Goal: Task Accomplishment & Management: Manage account settings

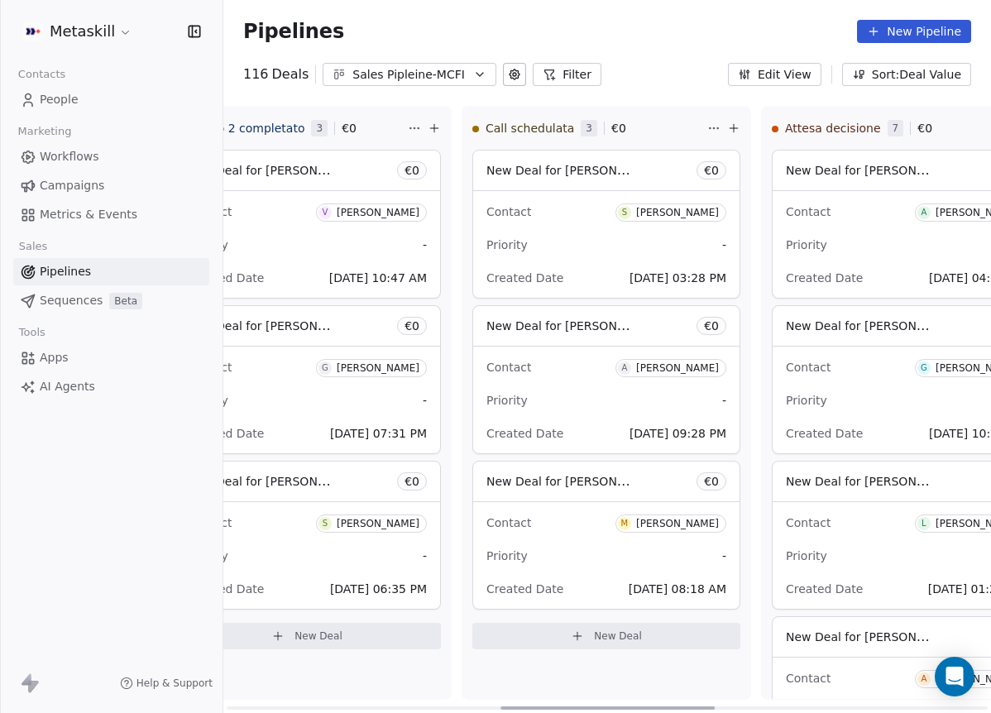
click at [707, 706] on div at bounding box center [607, 707] width 214 height 3
click at [458, 83] on button "Sales Pipleine-MCFI" at bounding box center [409, 74] width 174 height 23
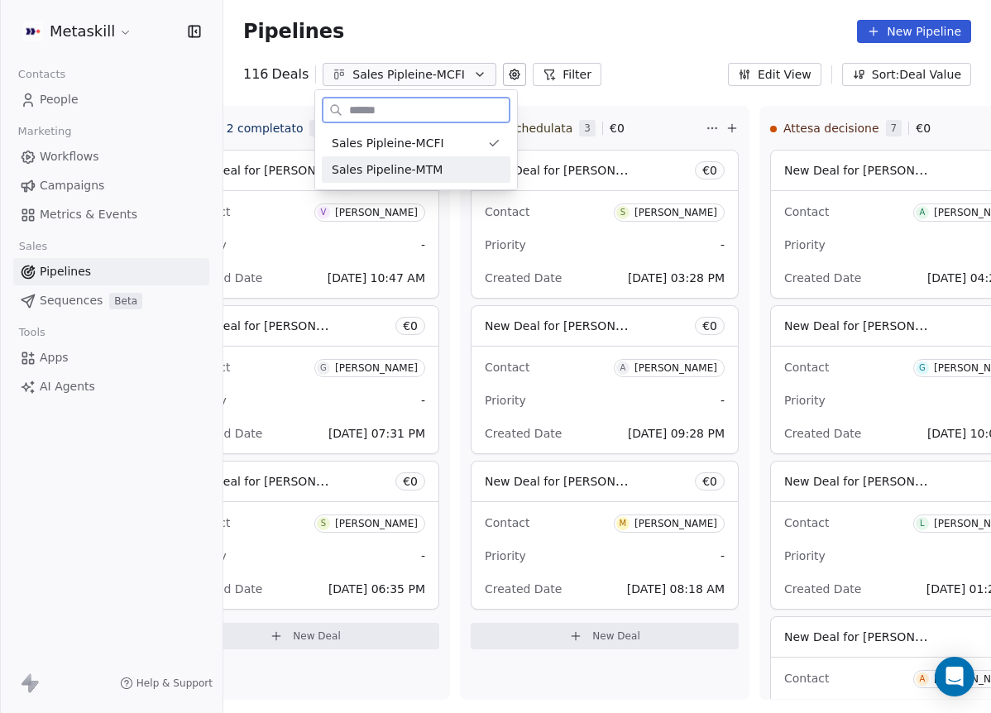
click at [481, 169] on div "Sales Pipeline-MTM" at bounding box center [416, 169] width 169 height 17
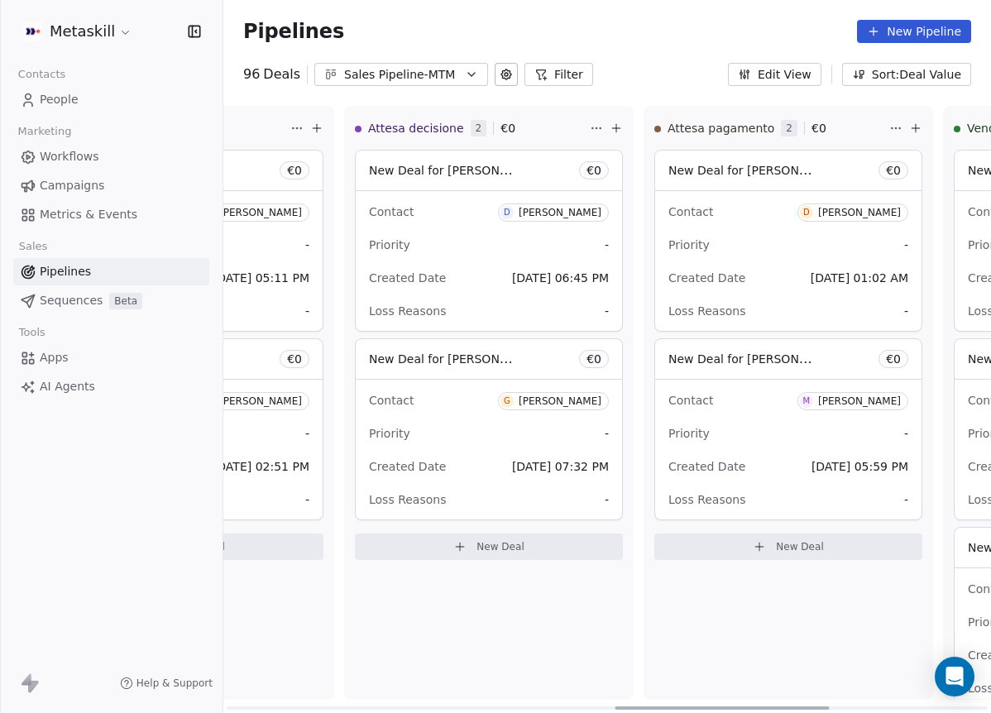
scroll to position [0, 1398]
drag, startPoint x: 427, startPoint y: 707, endPoint x: 809, endPoint y: 475, distance: 446.0
click at [815, 706] on div at bounding box center [724, 707] width 214 height 3
click at [118, 107] on link "People" at bounding box center [111, 99] width 196 height 27
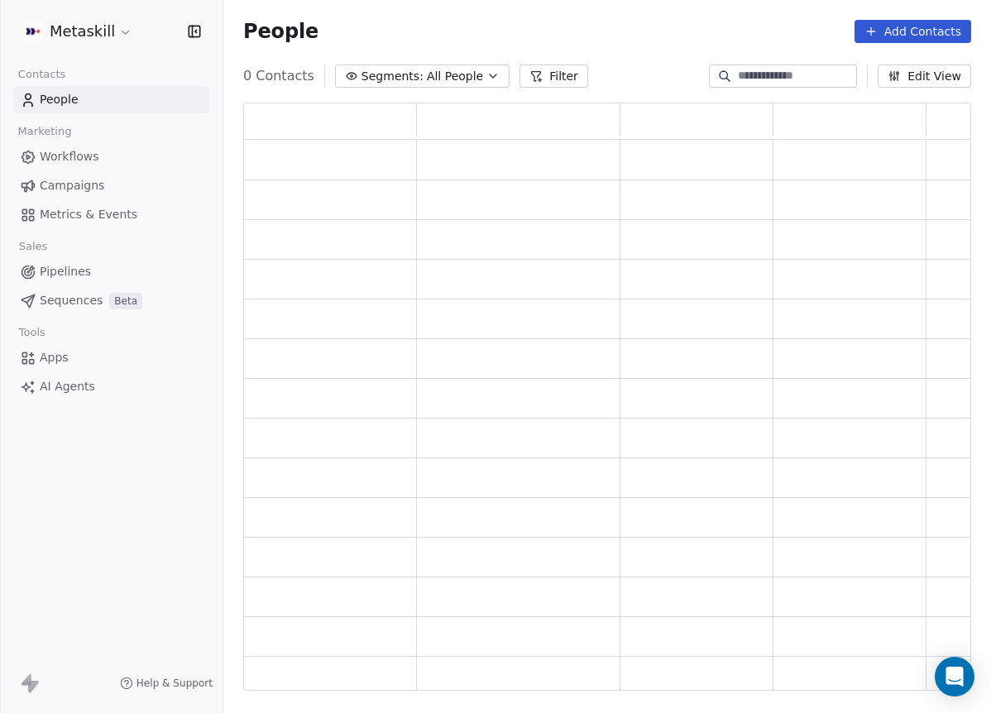
scroll to position [575, 715]
click at [88, 103] on div "Metaskill Contacts People Marketing Workflows Campaigns Metrics & Events Sales …" at bounding box center [495, 356] width 991 height 713
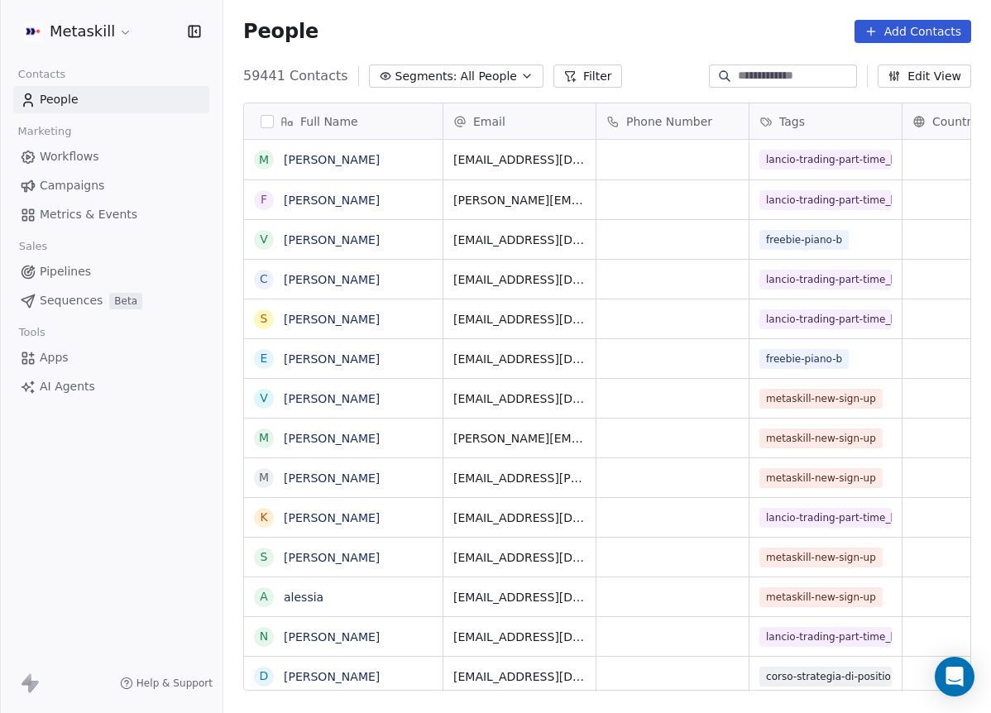
scroll to position [614, 755]
click at [767, 64] on div at bounding box center [783, 75] width 148 height 23
paste input "**********"
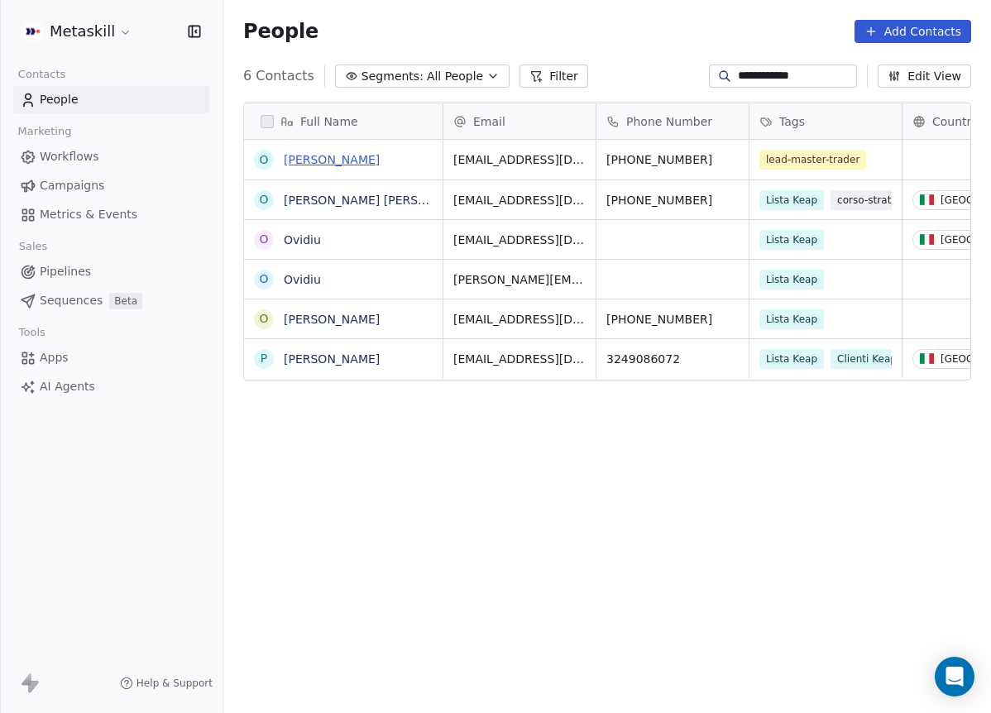
type input "**********"
click at [326, 159] on link "[PERSON_NAME]" at bounding box center [332, 159] width 96 height 13
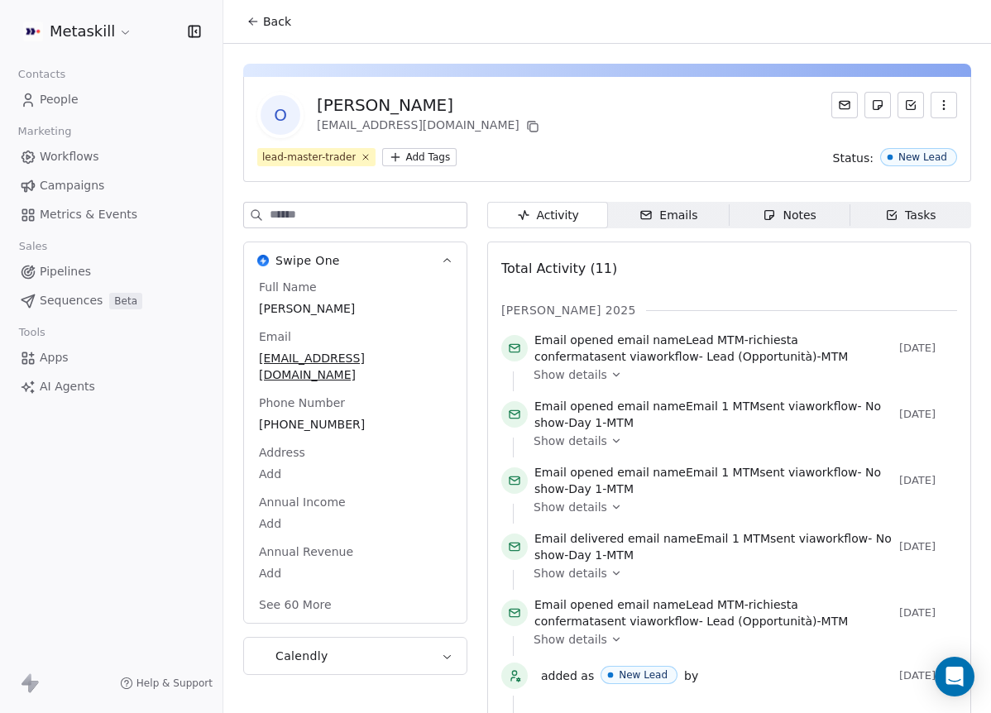
click at [749, 217] on span "Notes Notes" at bounding box center [789, 215] width 121 height 26
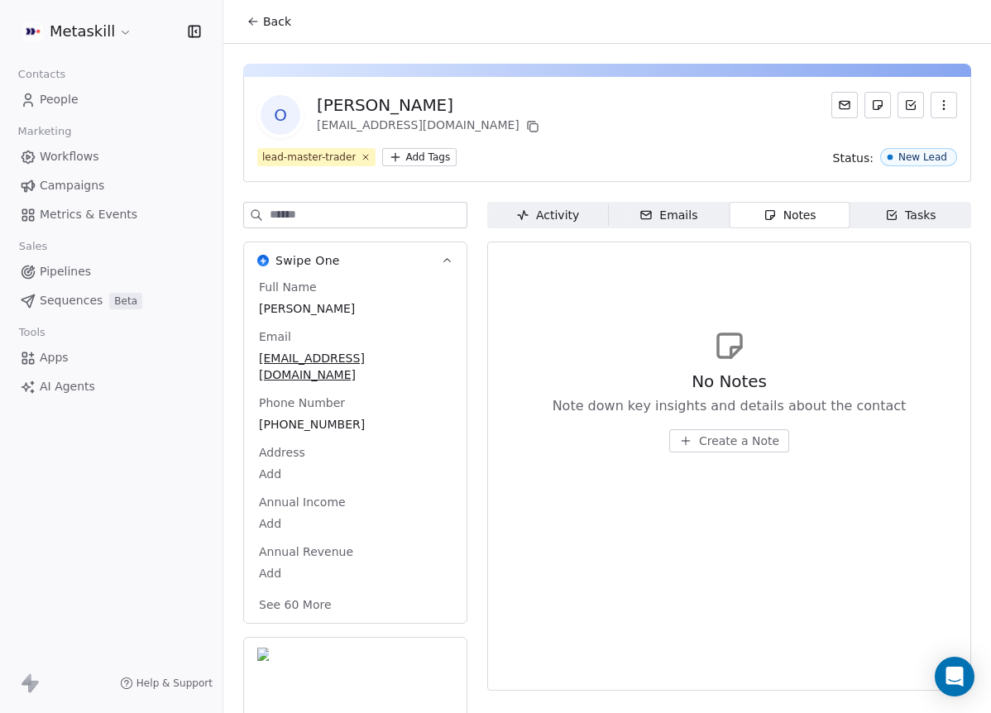
click at [572, 215] on div "Activity" at bounding box center [547, 215] width 63 height 17
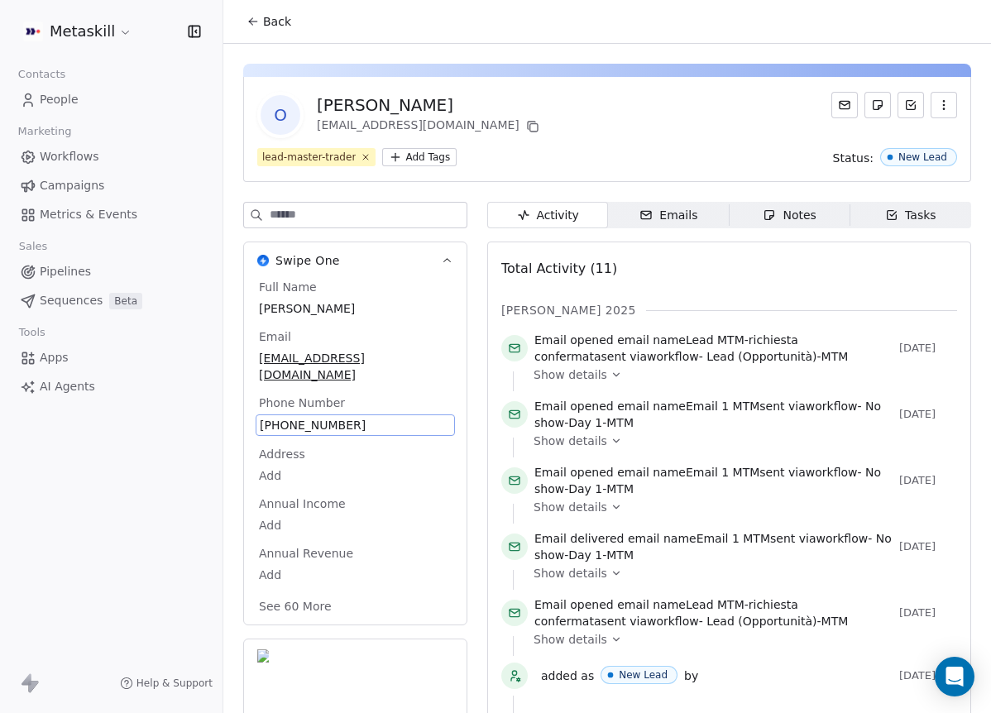
scroll to position [52, 0]
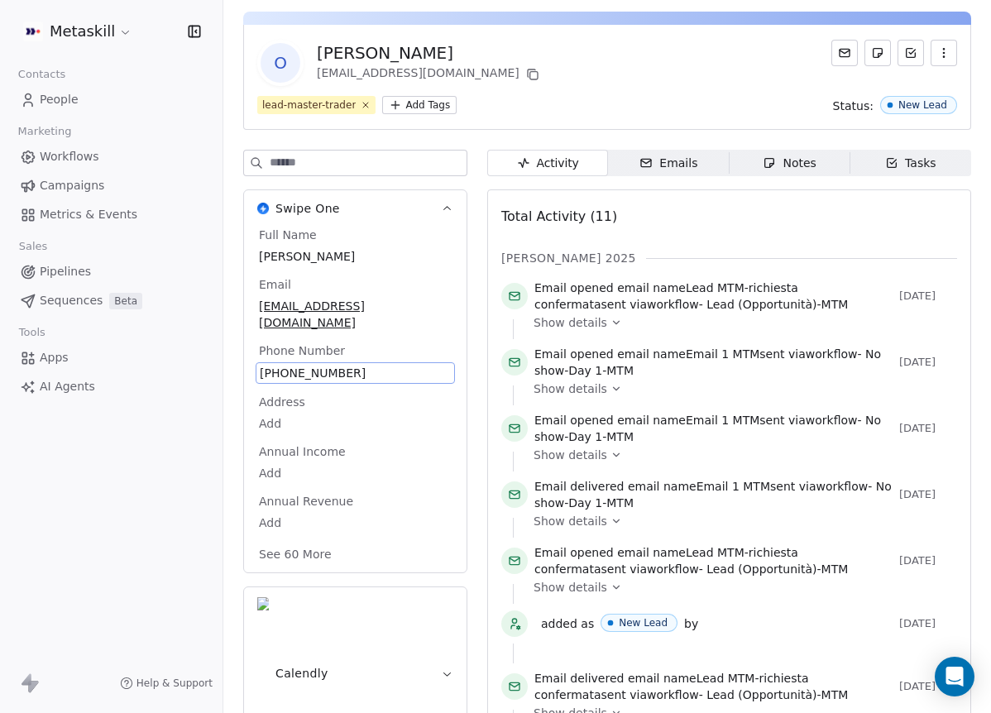
click at [292, 407] on div "Full Name [PERSON_NAME] Email [EMAIL_ADDRESS][DOMAIN_NAME] Phone Number [PHONE_…" at bounding box center [354, 396] width 199 height 339
click at [315, 365] on span "[PHONE_NUMBER]" at bounding box center [355, 373] width 191 height 17
click at [362, 445] on html "Metaskill Contacts People Marketing Workflows Campaigns Metrics & Events Sales …" at bounding box center [495, 356] width 991 height 713
click at [526, 76] on icon at bounding box center [532, 74] width 13 height 13
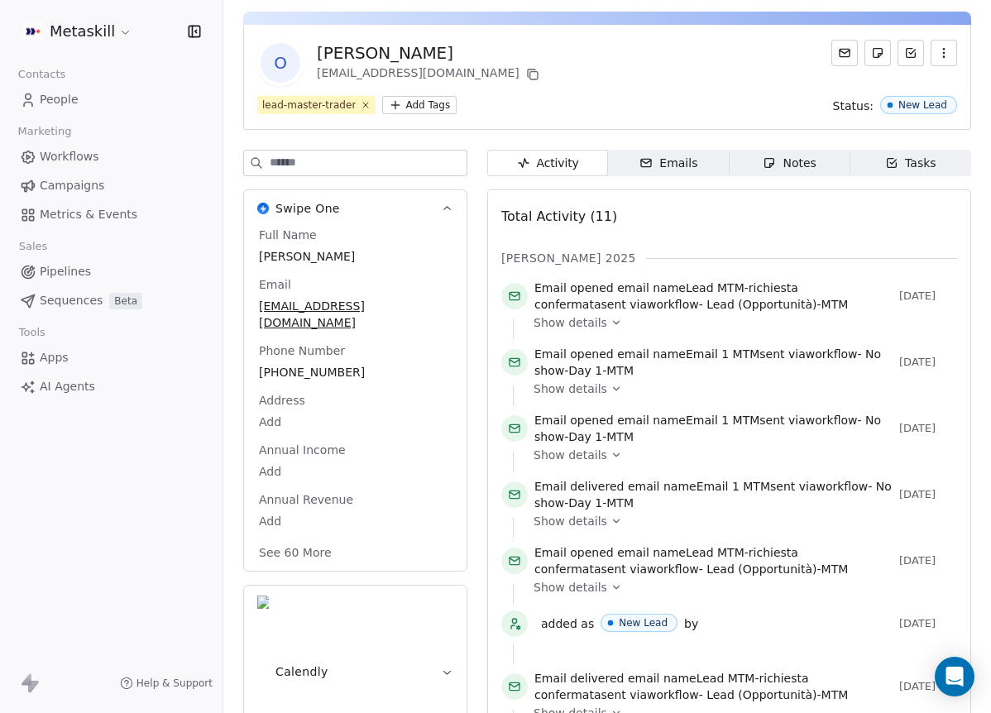
click at [768, 165] on icon "button" at bounding box center [768, 162] width 13 height 13
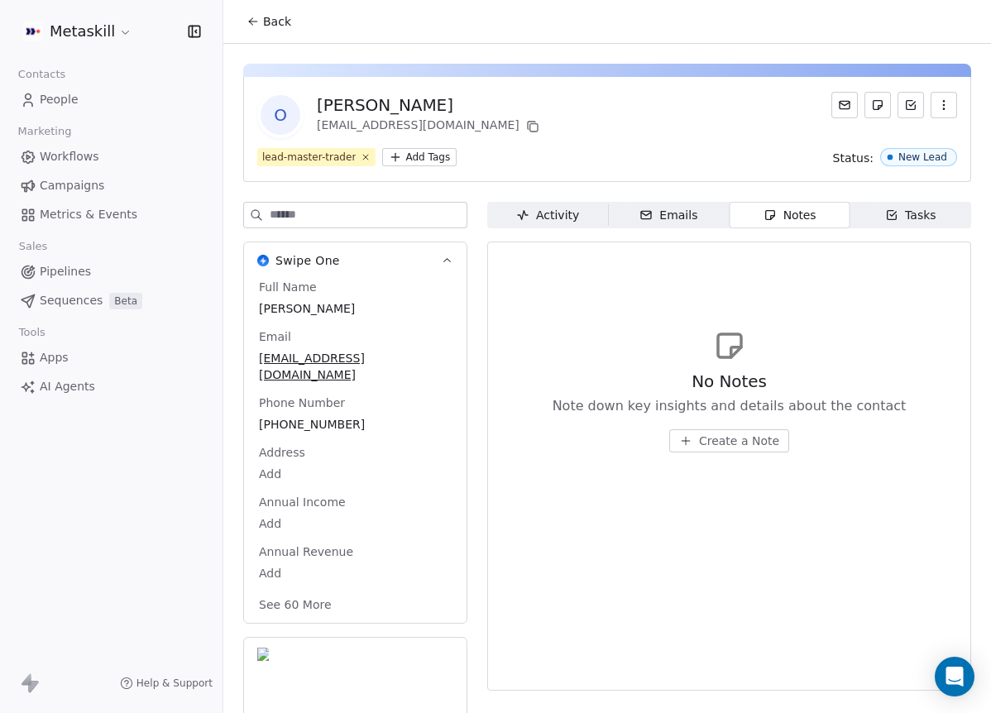
click at [713, 429] on button "Create a Note" at bounding box center [729, 440] width 120 height 23
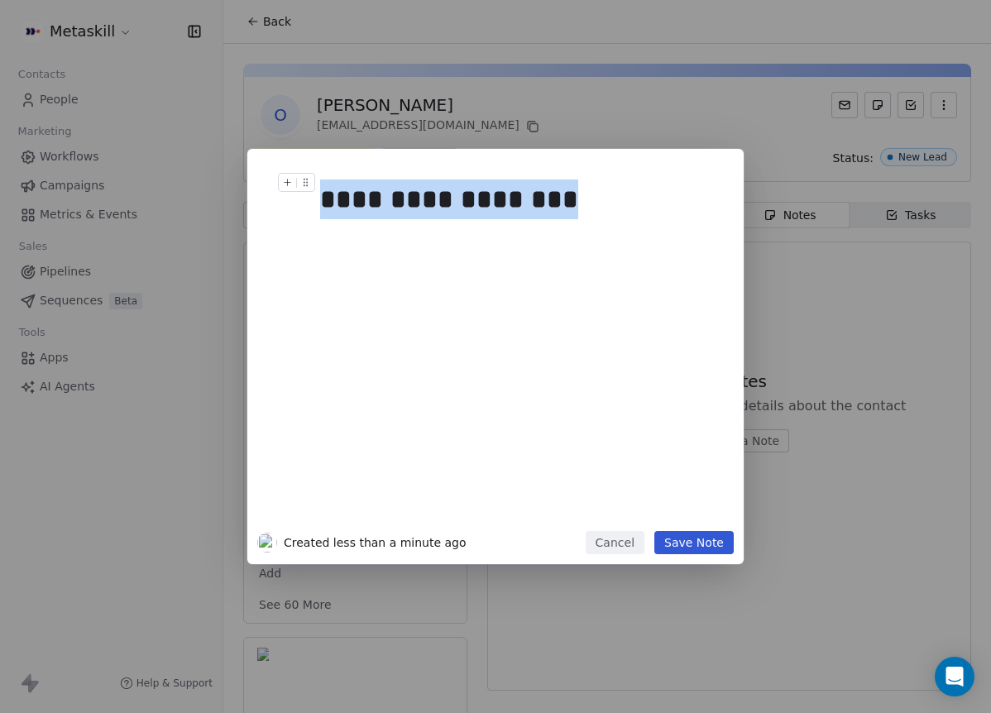
drag, startPoint x: 573, startPoint y: 213, endPoint x: 203, endPoint y: 201, distance: 370.6
click at [159, 198] on div "**********" at bounding box center [495, 356] width 991 height 415
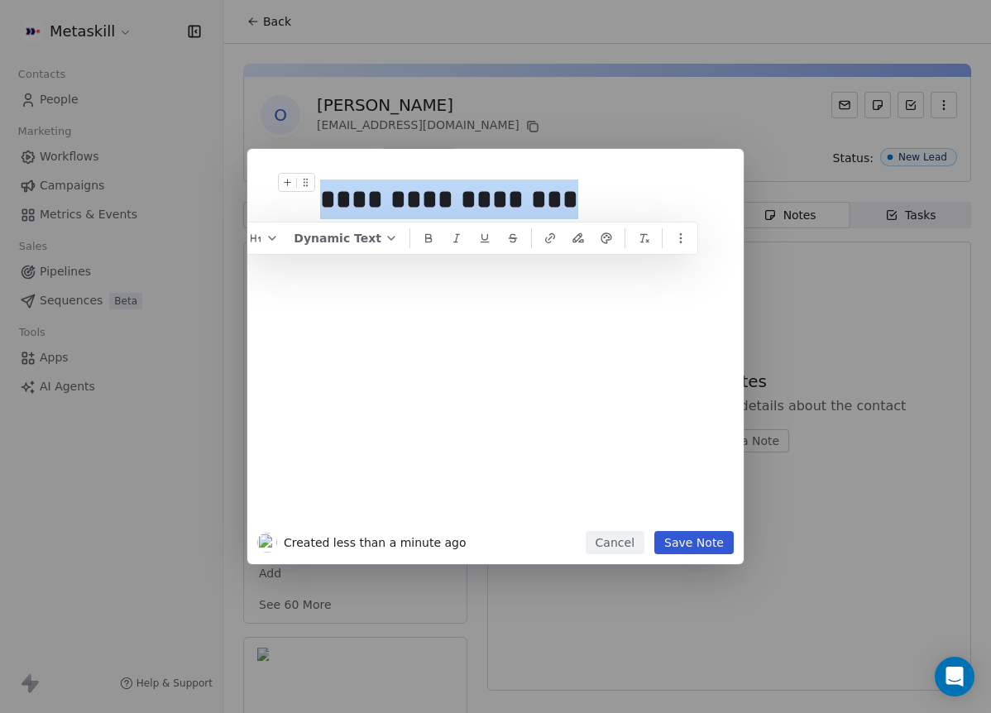
click at [599, 199] on div "**********" at bounding box center [514, 199] width 388 height 40
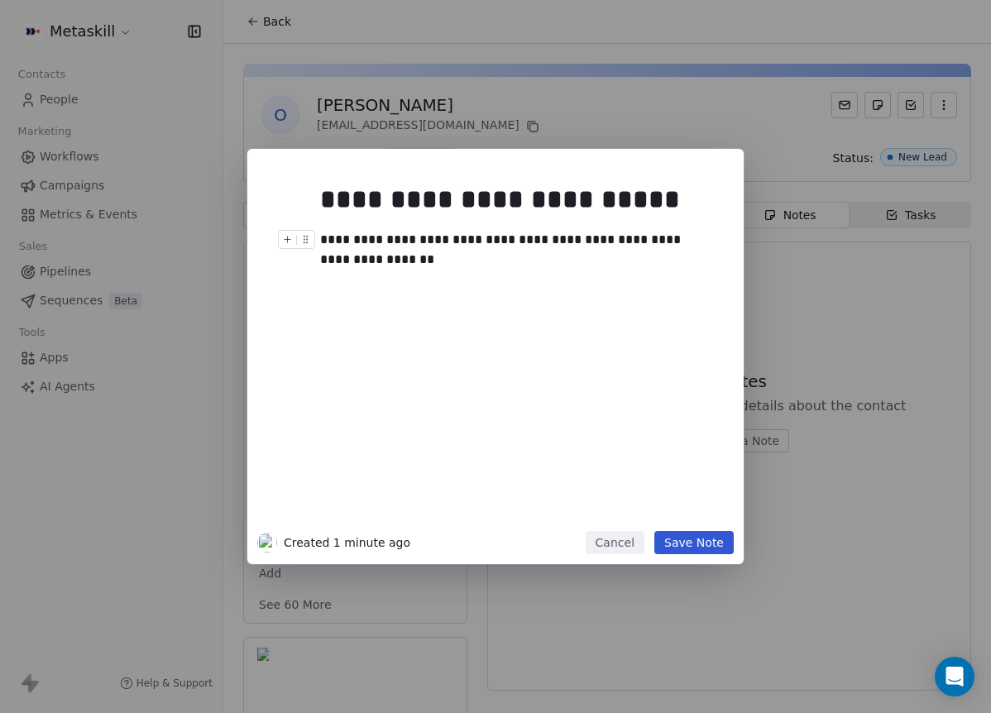
click at [406, 254] on div "**********" at bounding box center [514, 250] width 388 height 40
click at [713, 542] on button "Save Note" at bounding box center [693, 542] width 79 height 23
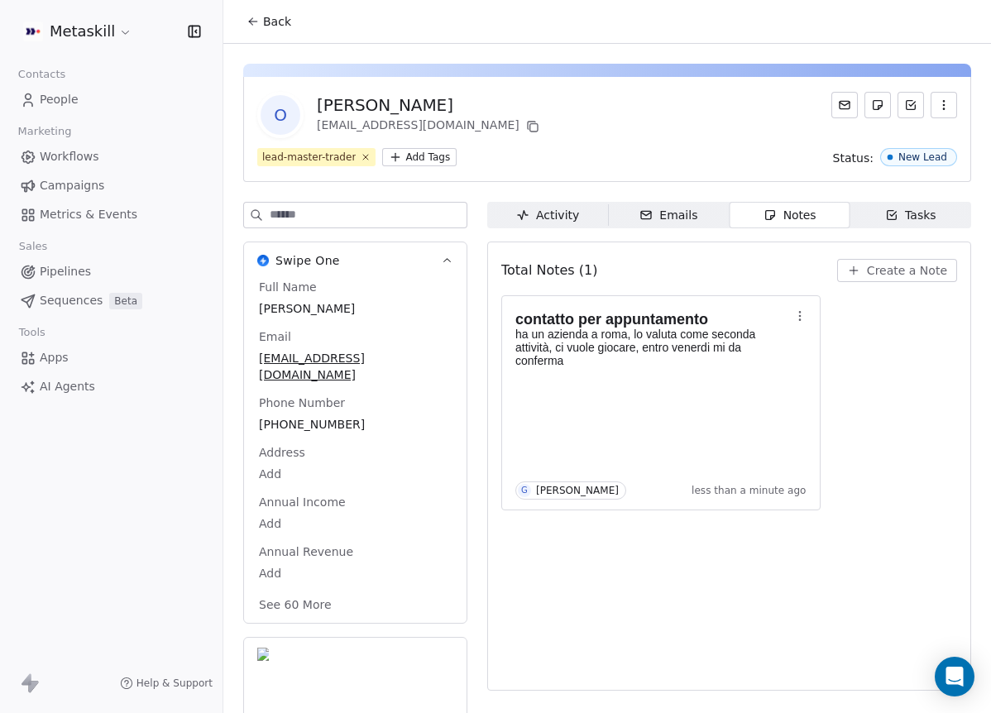
click at [255, 12] on button "Back" at bounding box center [268, 22] width 64 height 30
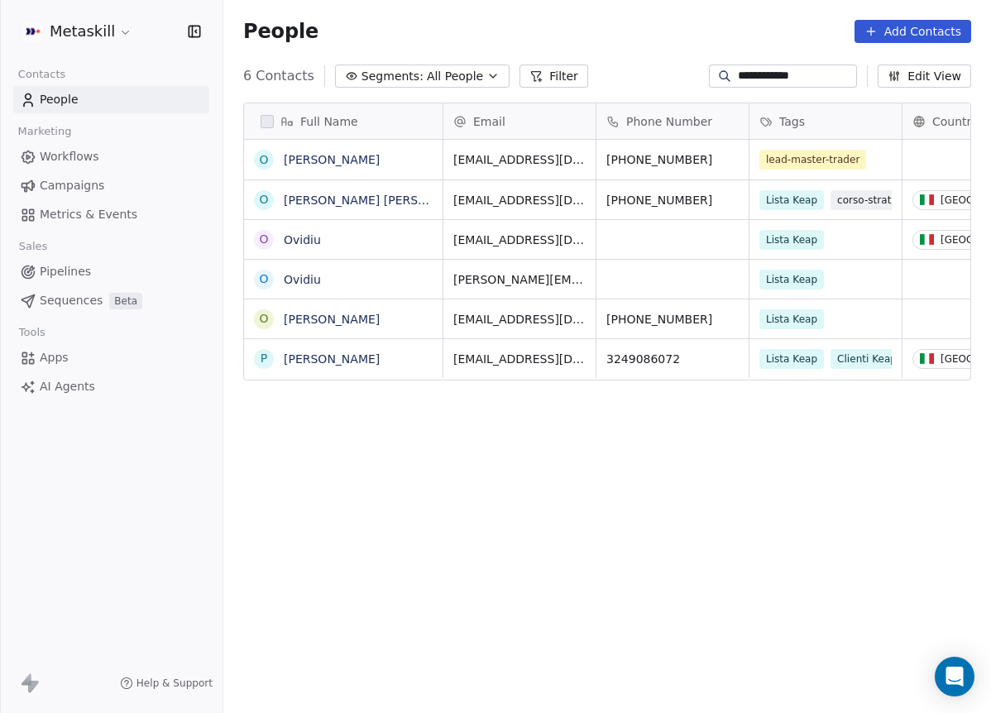
scroll to position [614, 755]
click at [86, 164] on span "Workflows" at bounding box center [70, 156] width 60 height 17
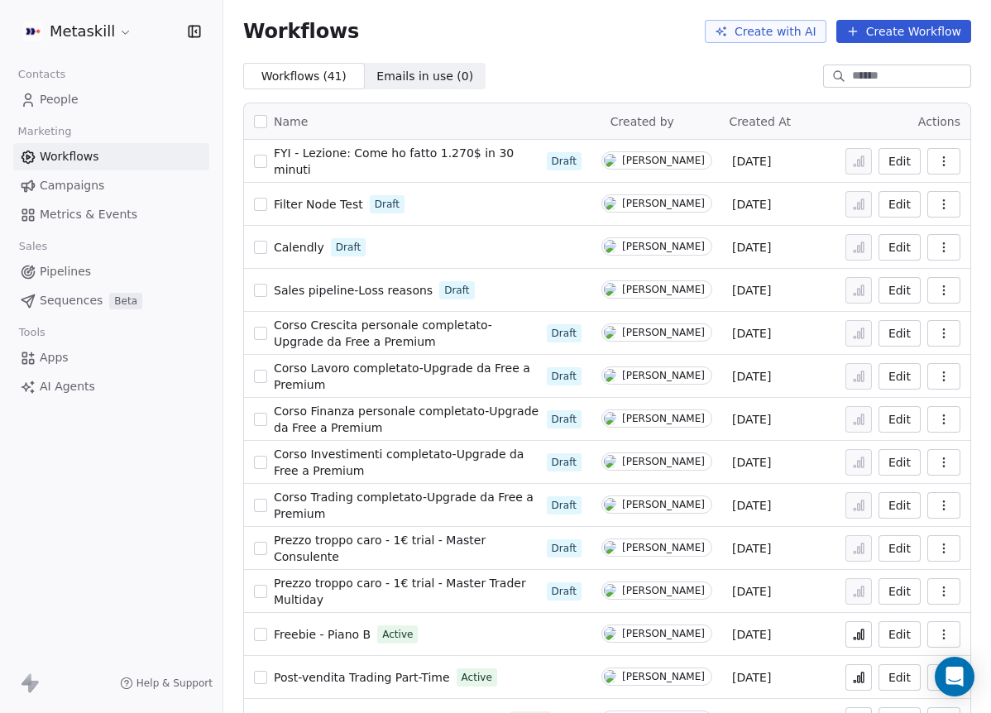
click at [88, 184] on span "Campaigns" at bounding box center [72, 185] width 64 height 17
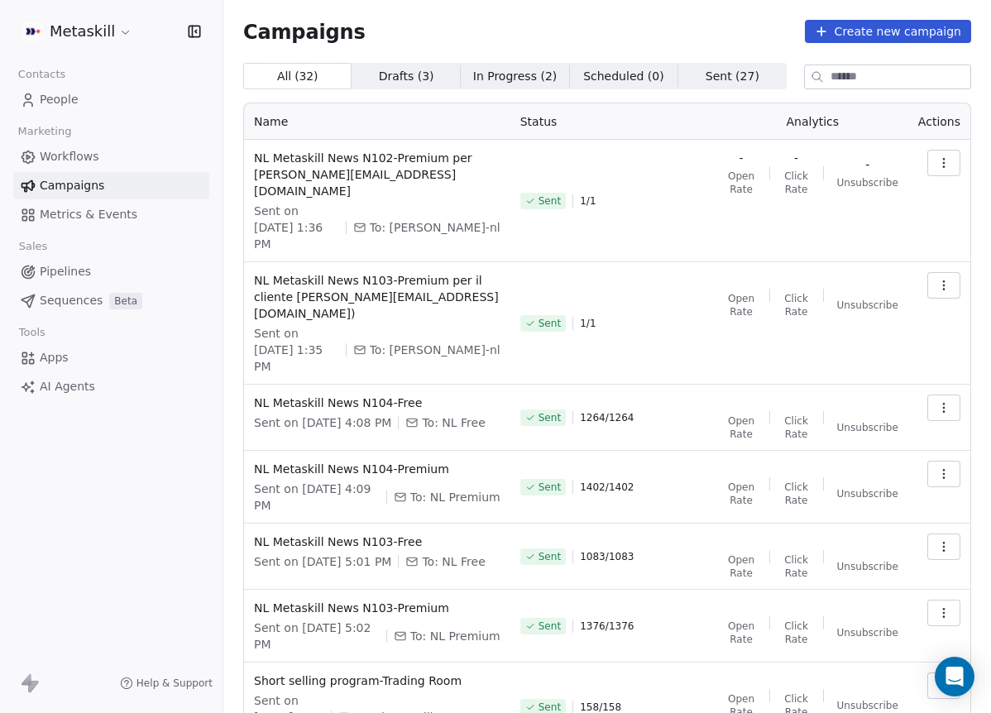
click at [95, 207] on span "Metrics & Events" at bounding box center [89, 214] width 98 height 17
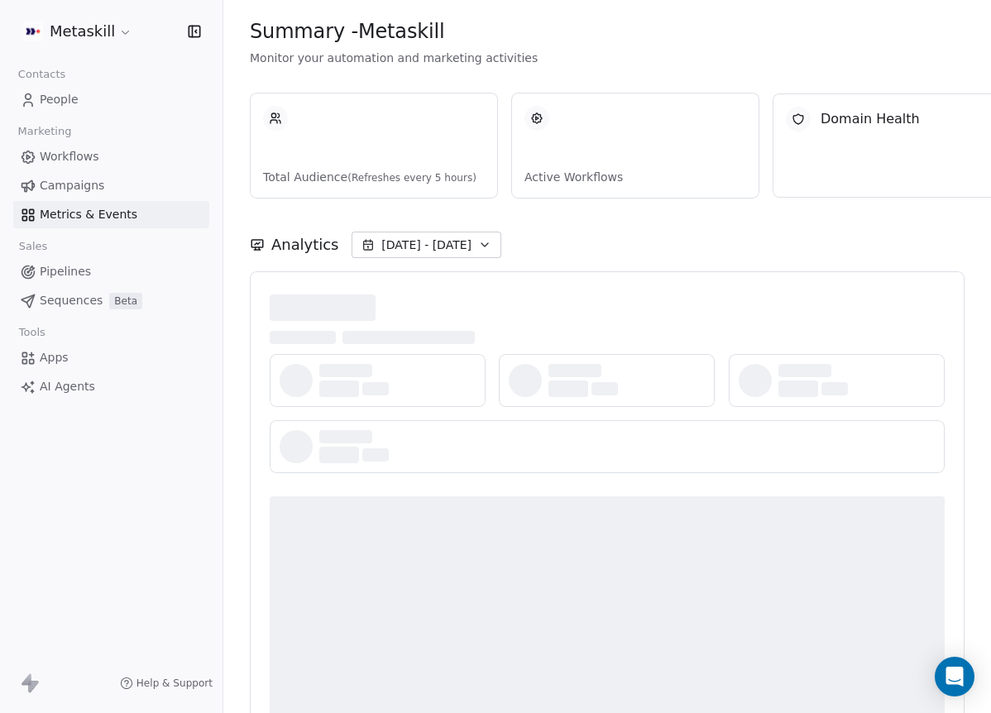
click at [104, 269] on link "Pipelines" at bounding box center [111, 271] width 196 height 27
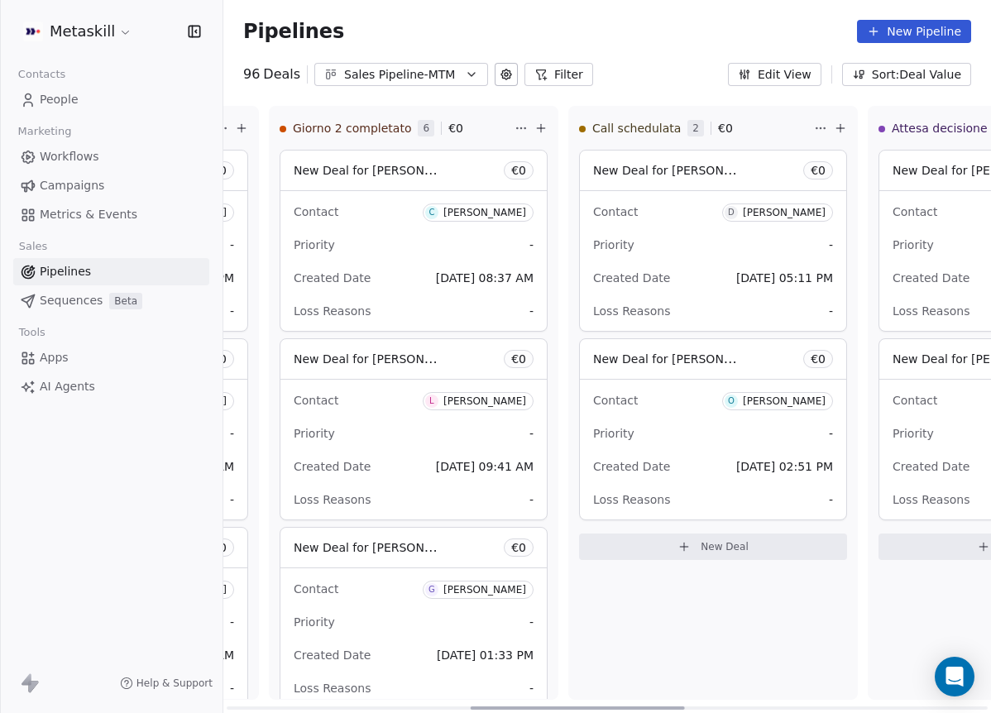
scroll to position [0, 871]
drag, startPoint x: 346, startPoint y: 704, endPoint x: 590, endPoint y: 667, distance: 245.8
click at [590, 706] on div at bounding box center [577, 707] width 214 height 3
click at [786, 397] on div "[PERSON_NAME]" at bounding box center [785, 401] width 83 height 12
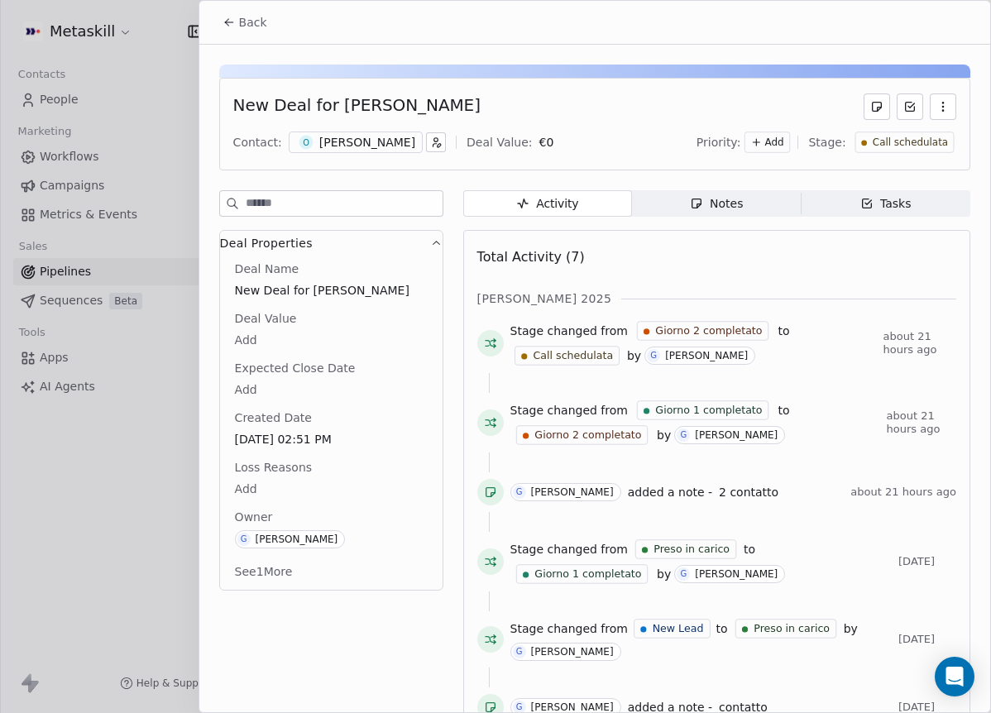
click at [690, 200] on icon "button" at bounding box center [696, 203] width 13 height 13
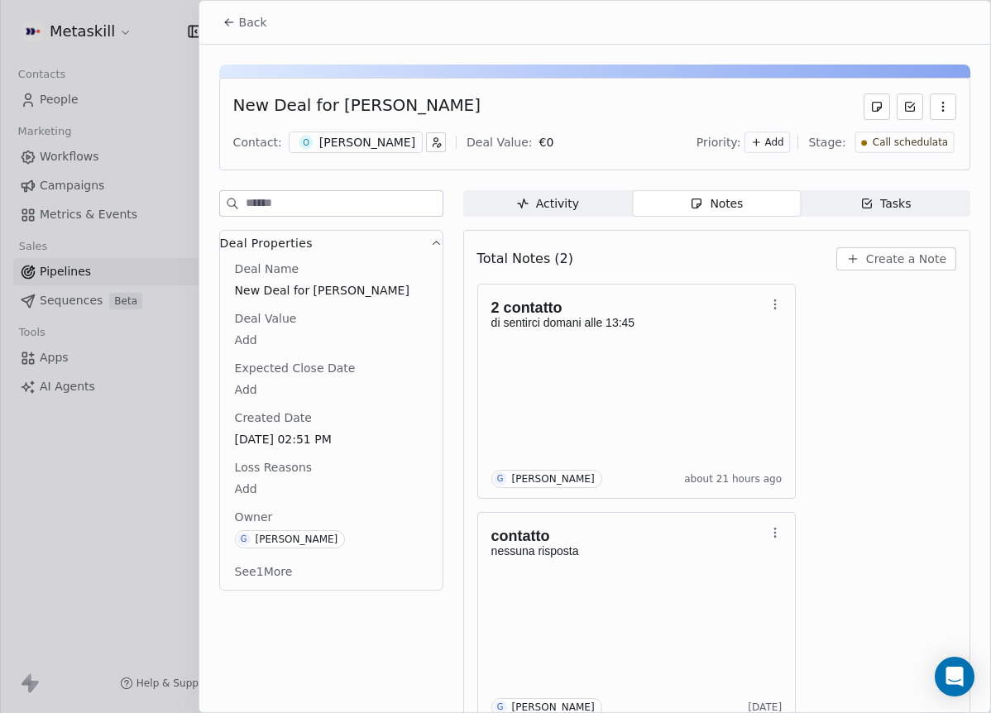
click at [874, 130] on div "Priority: Add Stage: Call schedulata" at bounding box center [826, 142] width 260 height 25
click at [877, 146] on span "Call schedulata" at bounding box center [909, 143] width 75 height 14
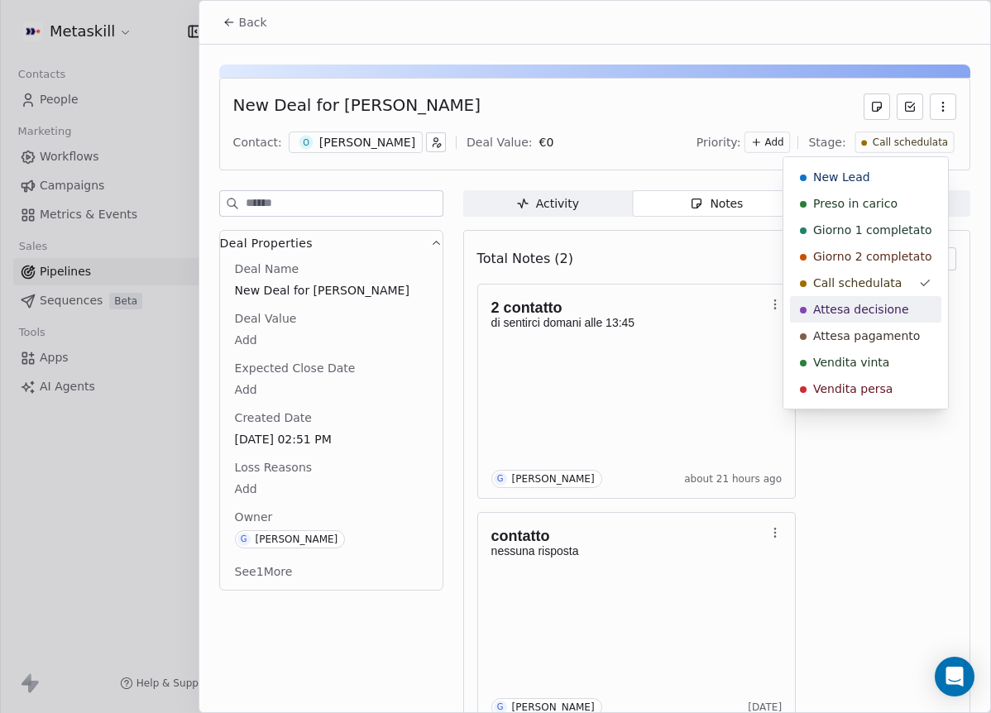
click at [886, 300] on div "Attesa decisione" at bounding box center [865, 309] width 151 height 26
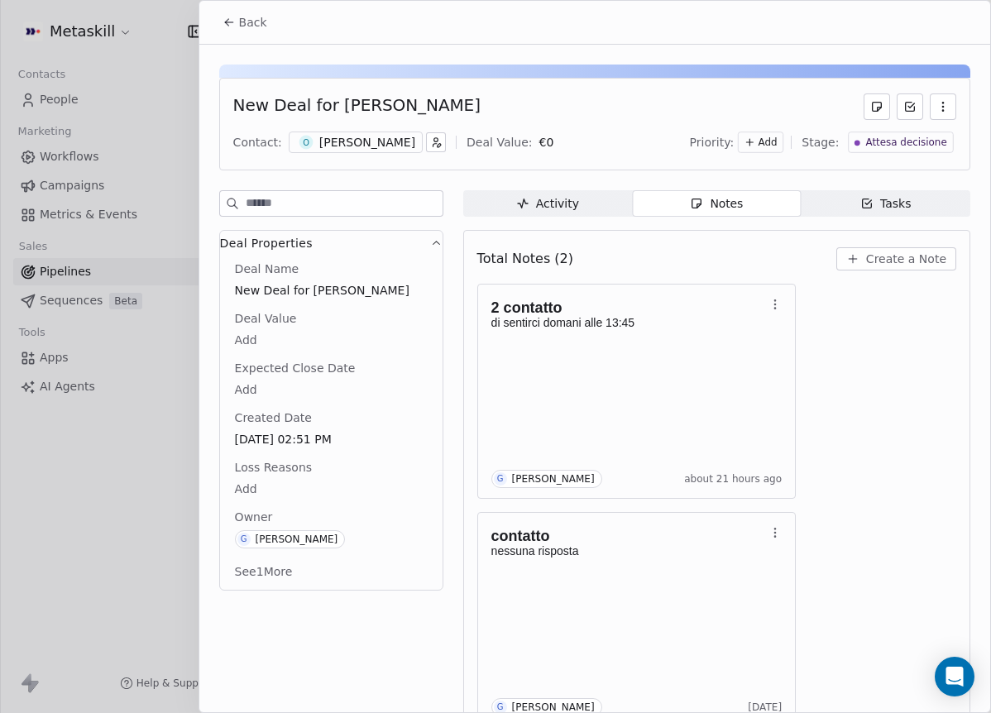
click at [262, 25] on span "Back" at bounding box center [253, 22] width 28 height 17
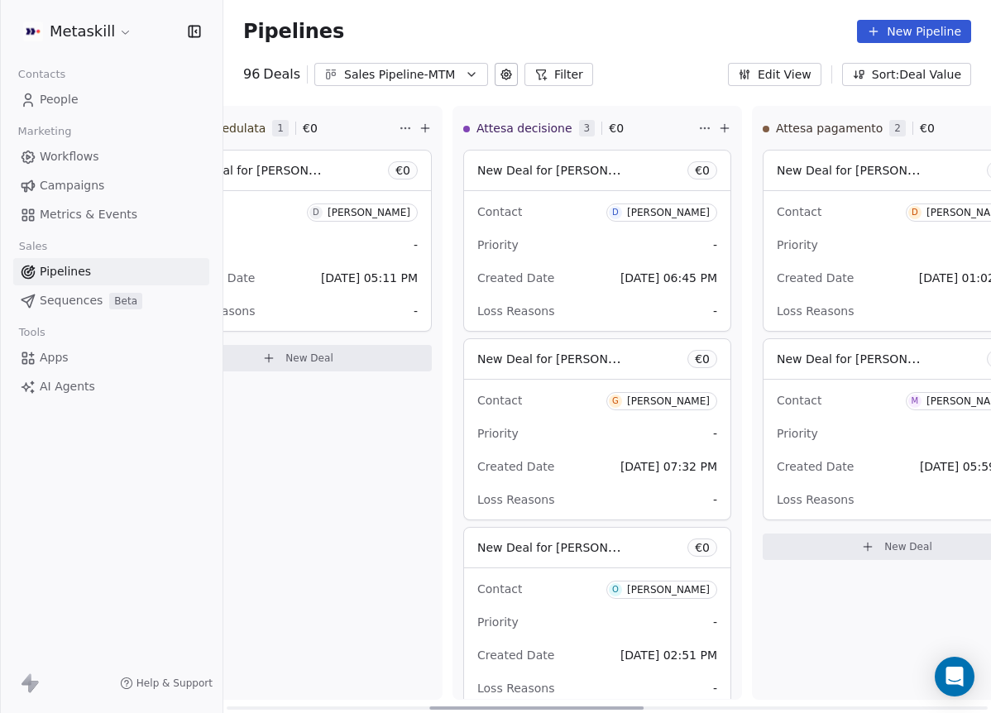
scroll to position [0, 1514]
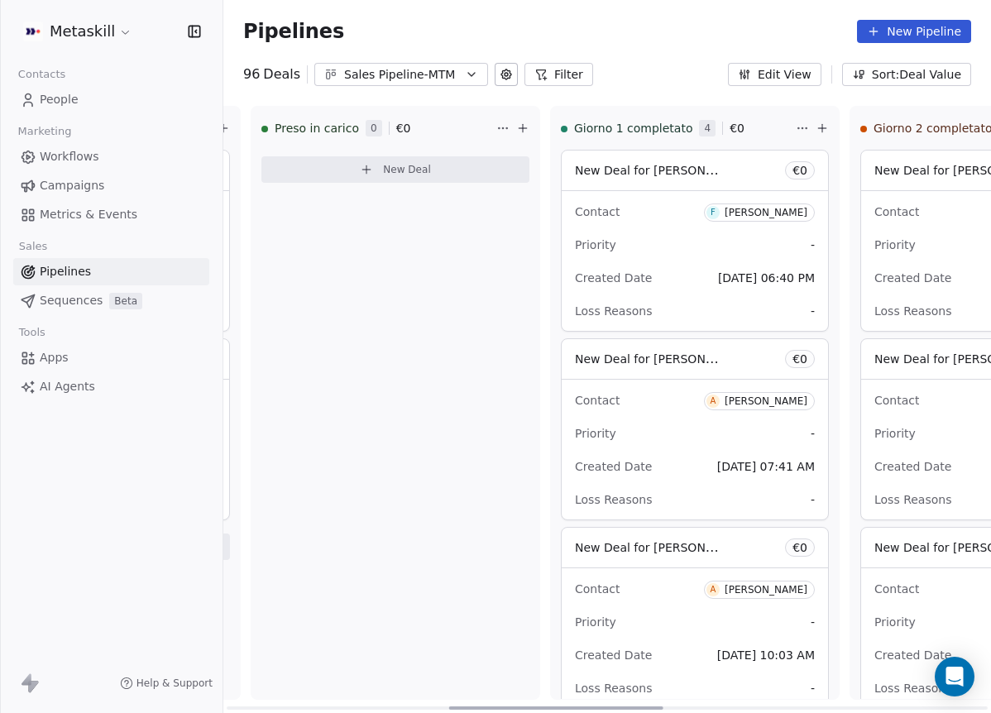
drag, startPoint x: 552, startPoint y: 703, endPoint x: 385, endPoint y: 418, distance: 330.6
click at [449, 706] on div at bounding box center [556, 707] width 214 height 3
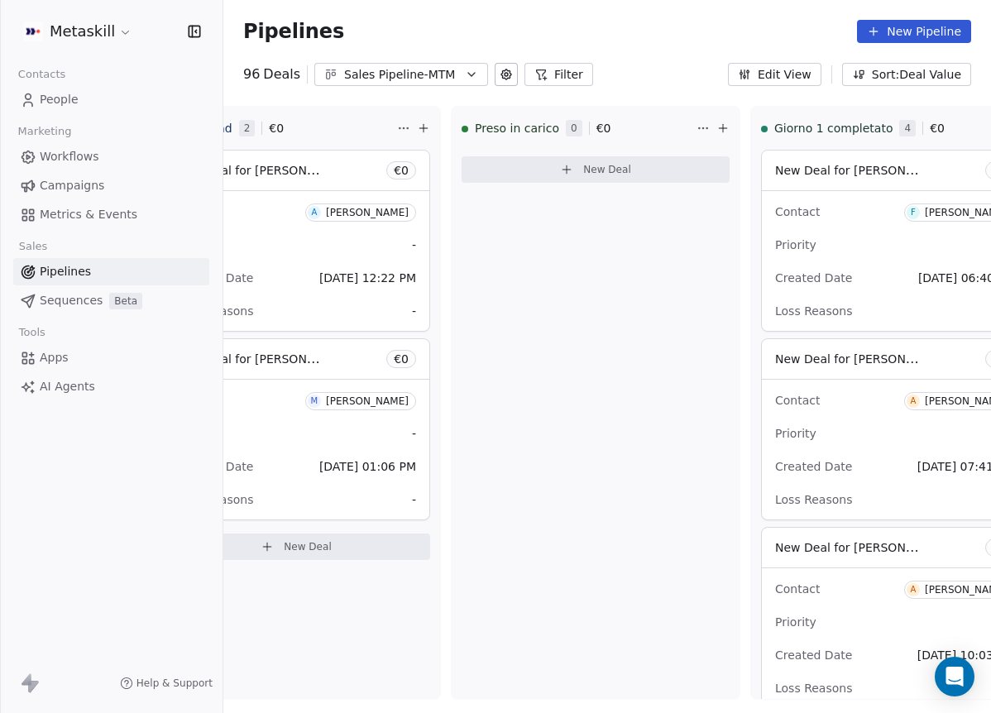
click at [436, 73] on div "Sales Pipeline-MTM" at bounding box center [401, 74] width 114 height 17
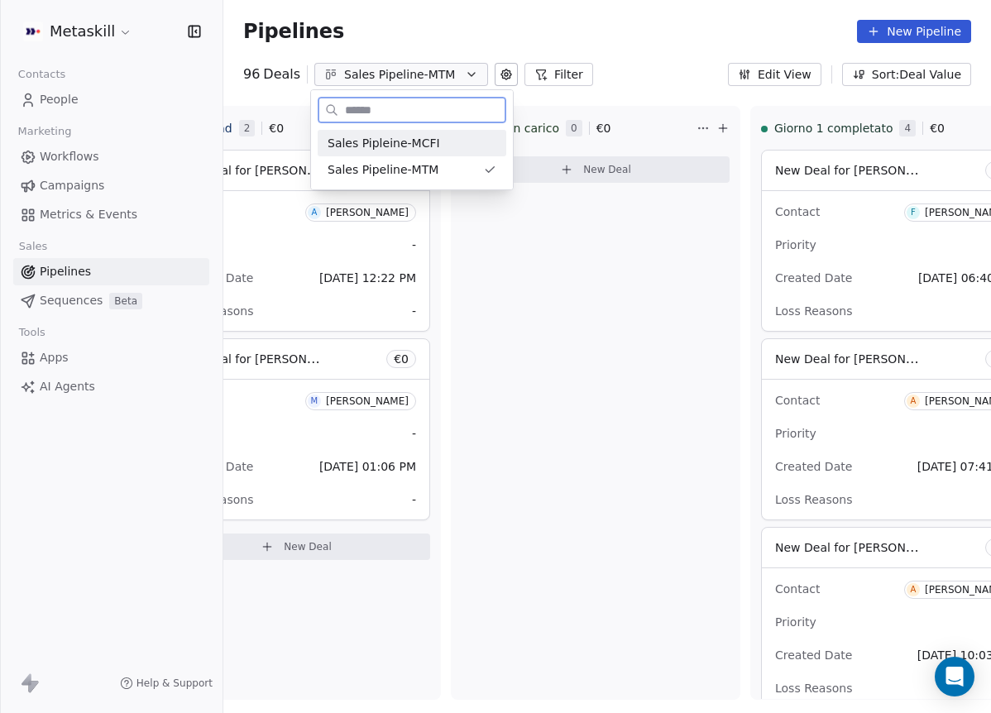
click at [440, 143] on div "Sales Pipleine-MCFI" at bounding box center [411, 143] width 169 height 17
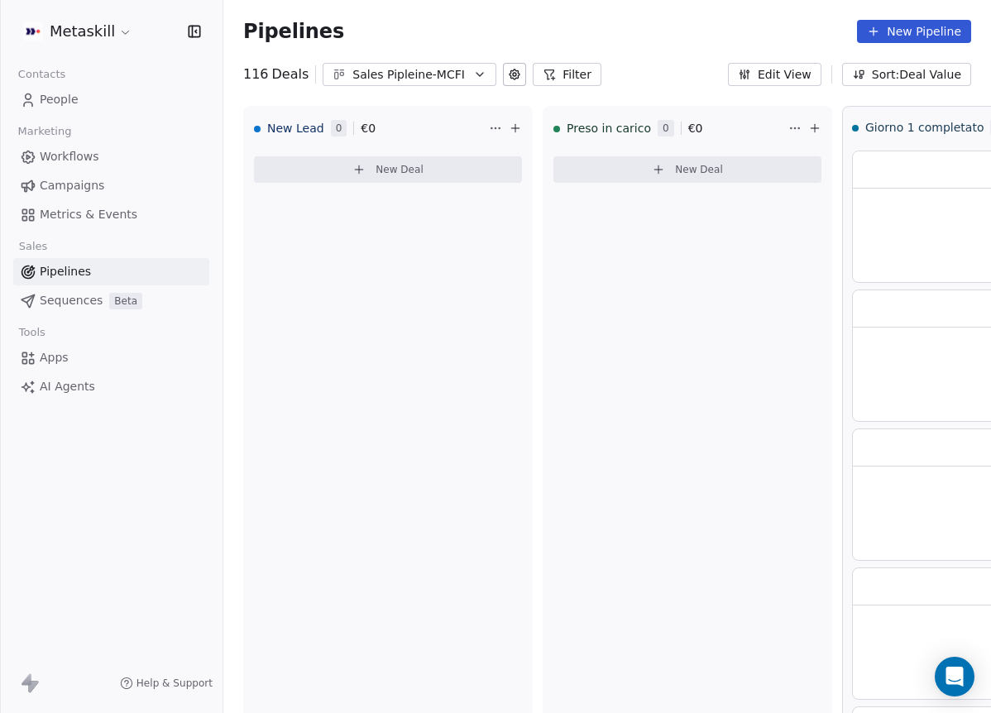
click at [431, 72] on div "Sales Pipleine-MCFI" at bounding box center [409, 74] width 114 height 17
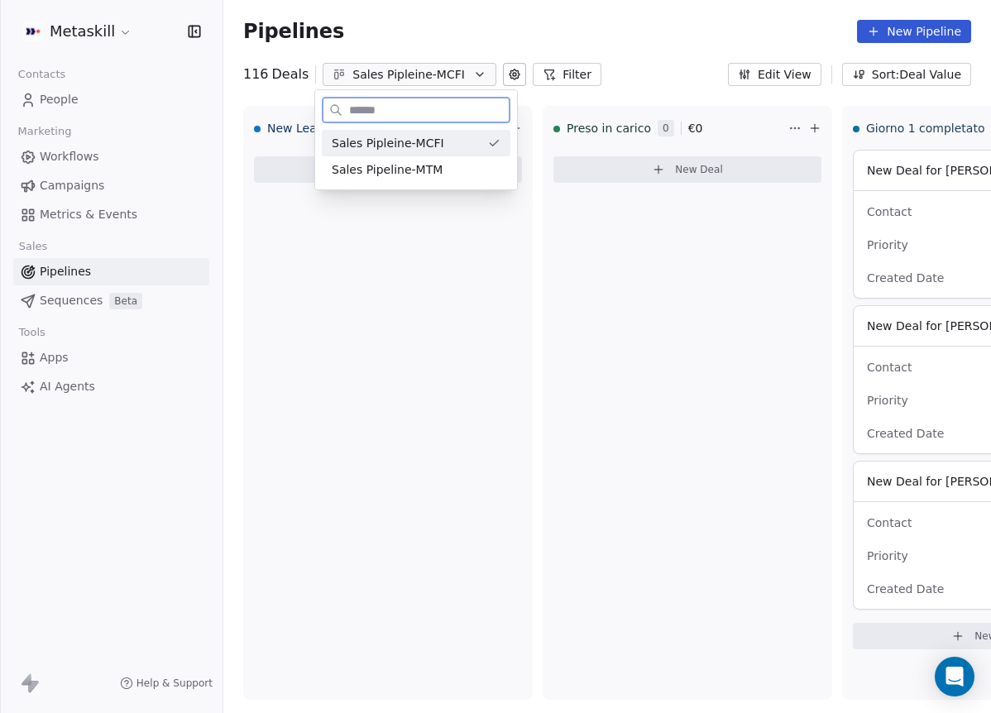
click at [440, 155] on div "Sales Pipleine-MCFI Sales Pipeline-MTM" at bounding box center [416, 156] width 189 height 53
click at [439, 172] on div "Sales Pipeline-MTM" at bounding box center [416, 169] width 169 height 17
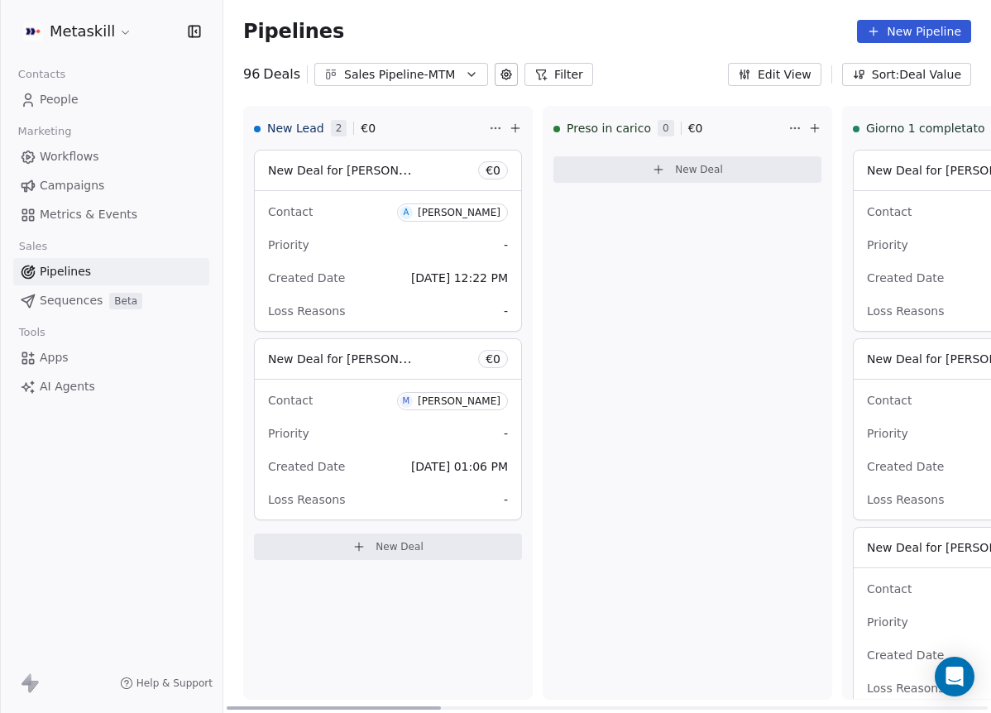
click at [418, 216] on div "[PERSON_NAME]" at bounding box center [459, 213] width 83 height 12
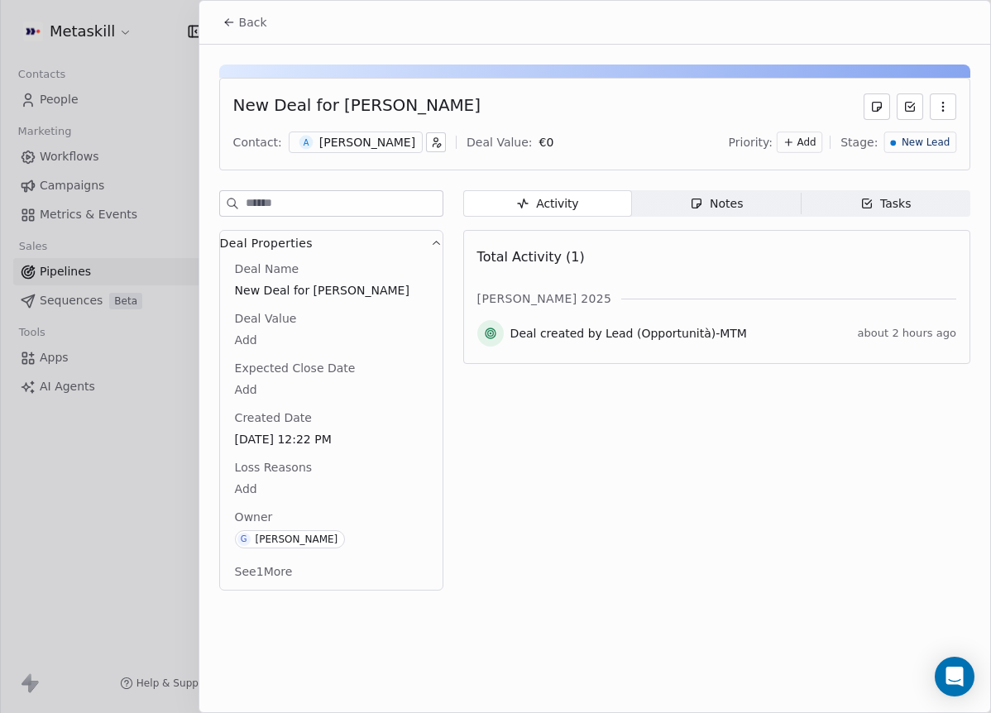
click at [389, 145] on div "[PERSON_NAME]" at bounding box center [367, 142] width 96 height 17
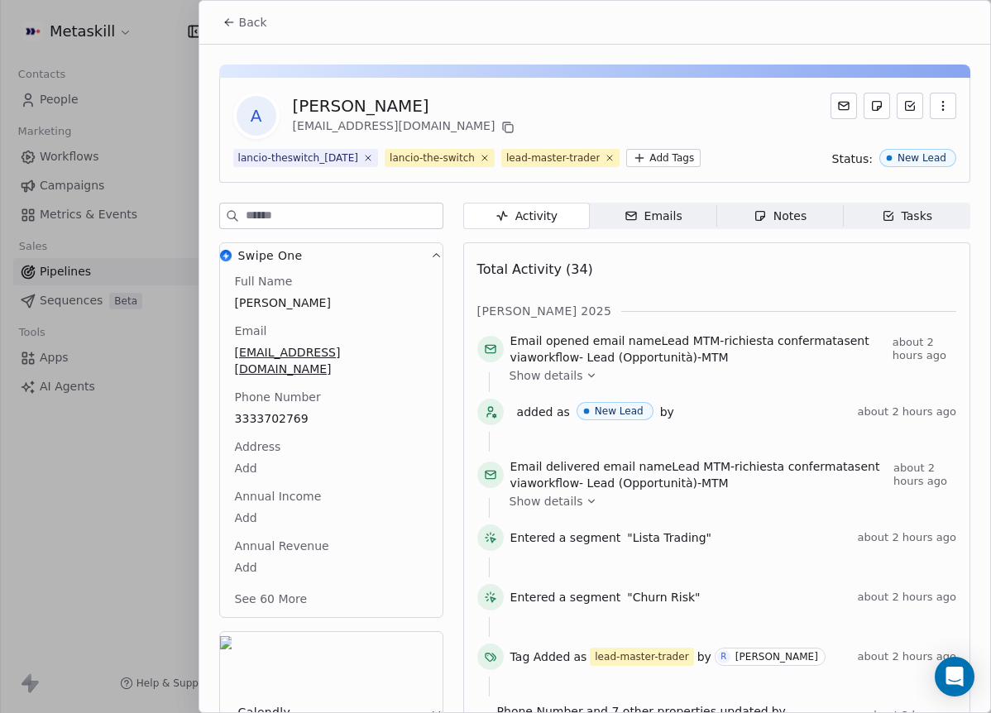
scroll to position [46, 0]
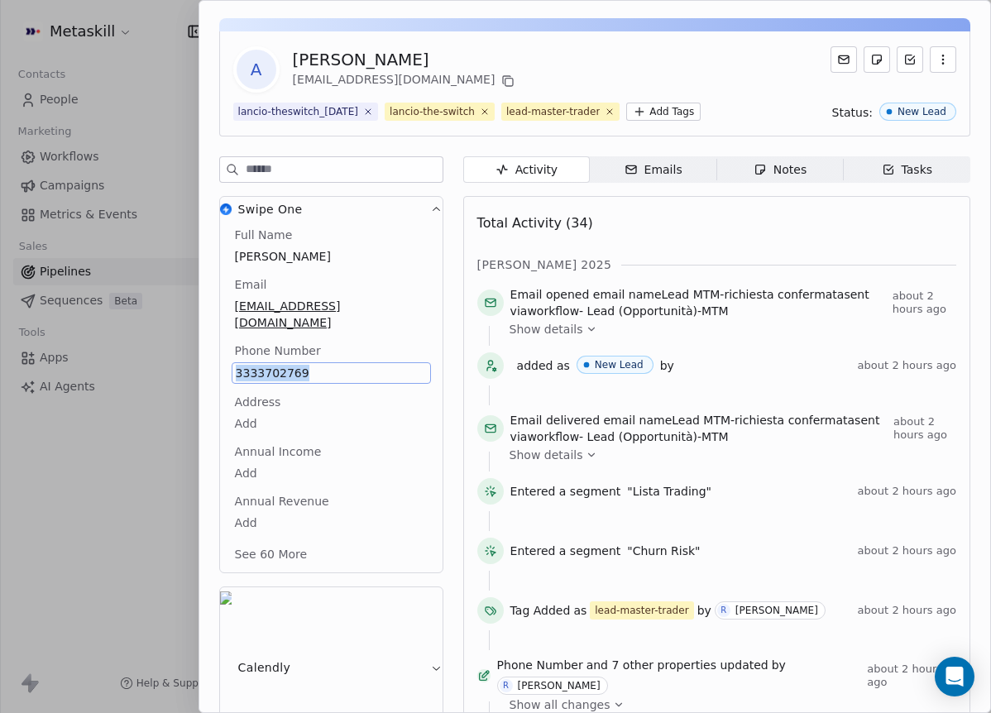
click at [376, 192] on div "Swipe One Full Name [PERSON_NAME] Email [EMAIL_ADDRESS][DOMAIN_NAME] Phone Numb…" at bounding box center [331, 459] width 224 height 607
click at [756, 179] on span "Notes Notes" at bounding box center [779, 169] width 127 height 26
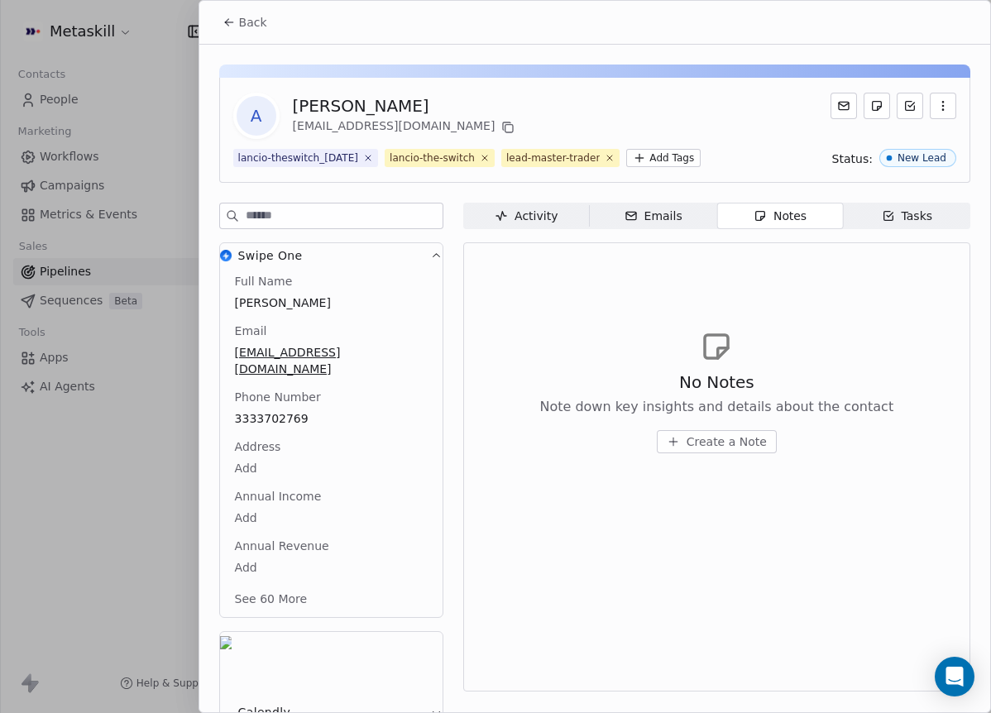
click at [501, 132] on icon at bounding box center [507, 127] width 13 height 13
click at [278, 28] on div "Back" at bounding box center [594, 22] width 790 height 43
click at [260, 26] on span "Back" at bounding box center [253, 22] width 28 height 17
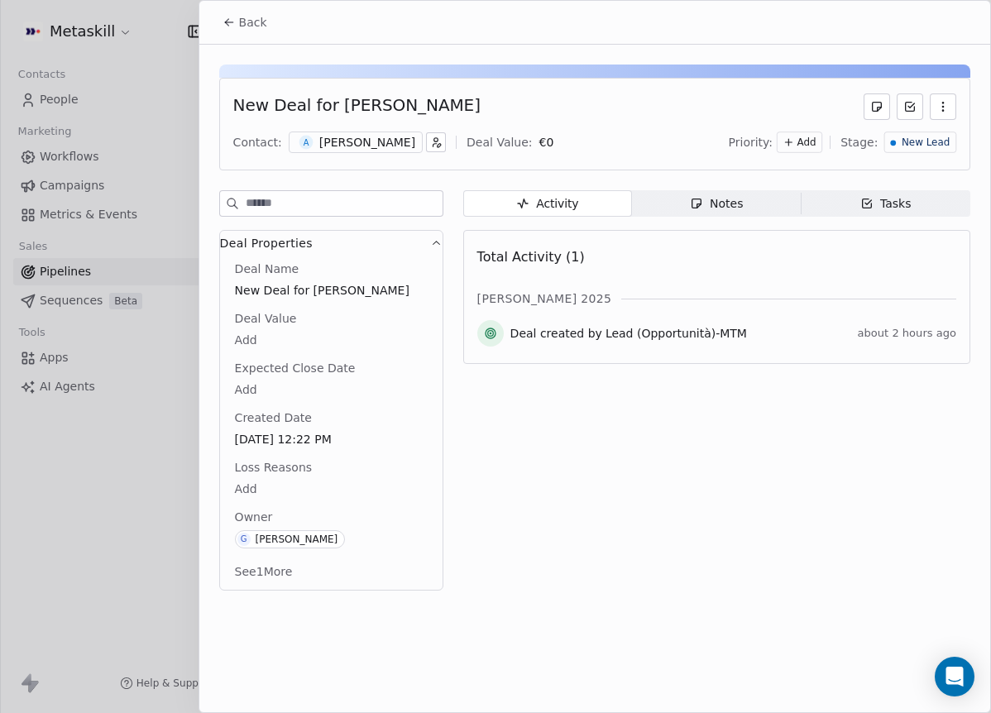
click at [747, 208] on span "Notes Notes" at bounding box center [716, 203] width 169 height 26
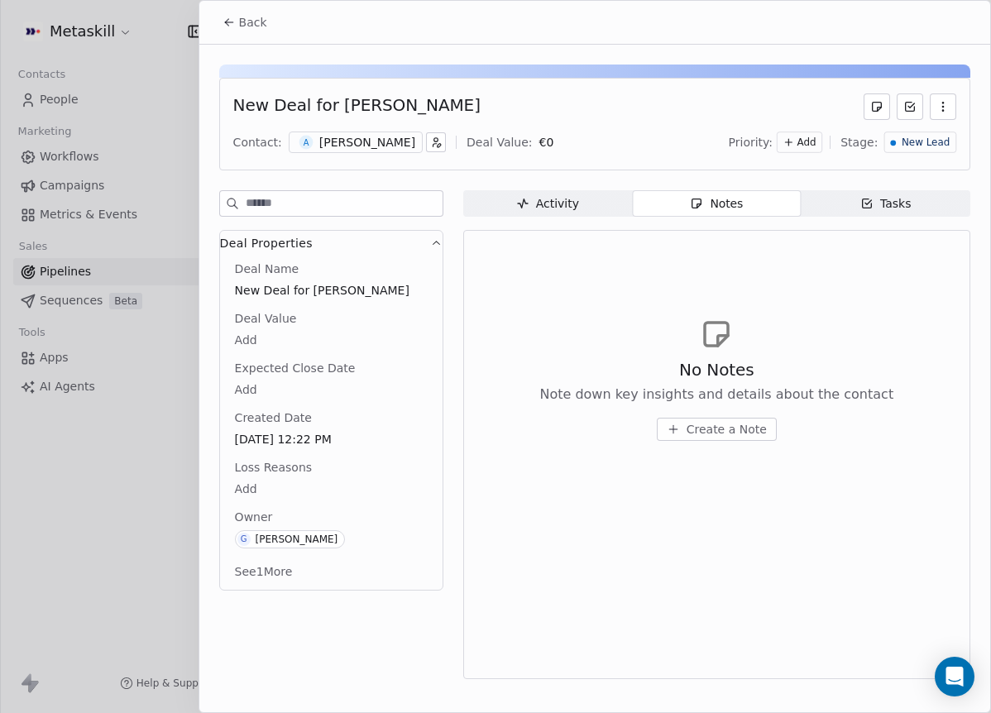
click at [743, 432] on span "Create a Note" at bounding box center [726, 429] width 80 height 17
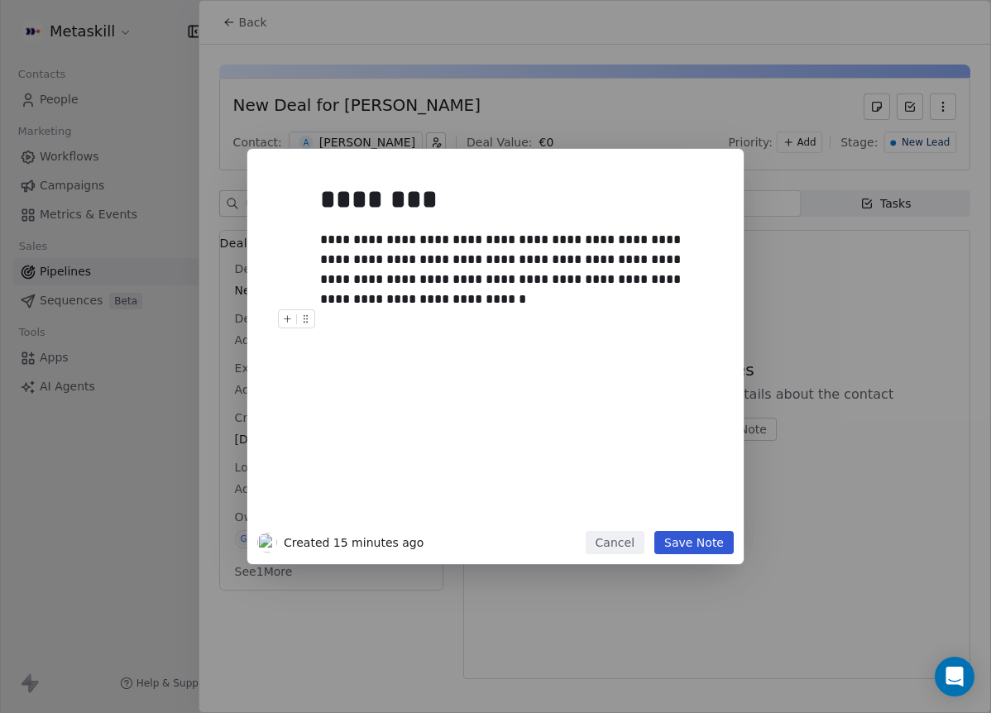
click at [695, 540] on button "Save Note" at bounding box center [693, 542] width 79 height 23
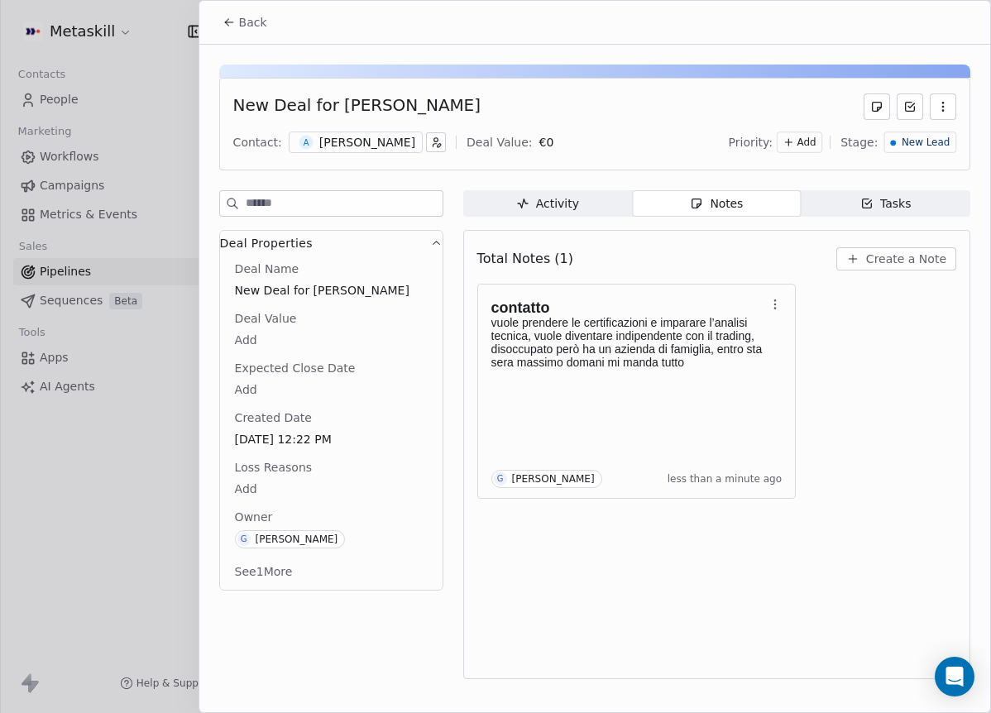
click at [950, 145] on div "New Lead" at bounding box center [920, 141] width 72 height 21
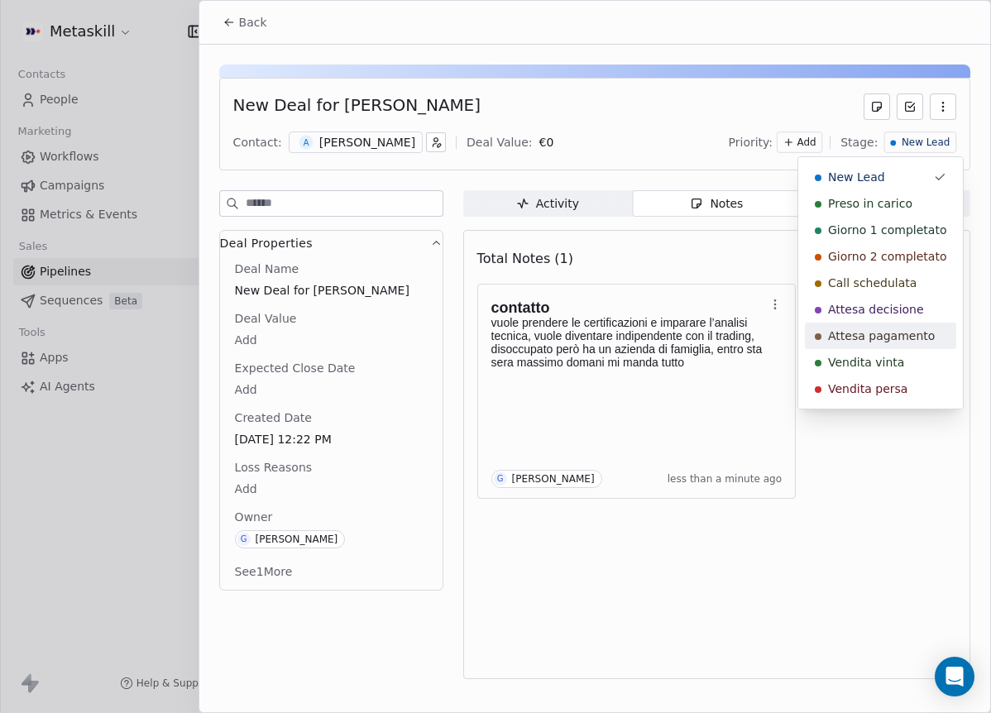
click at [919, 341] on span "Attesa pagamento" at bounding box center [881, 335] width 107 height 17
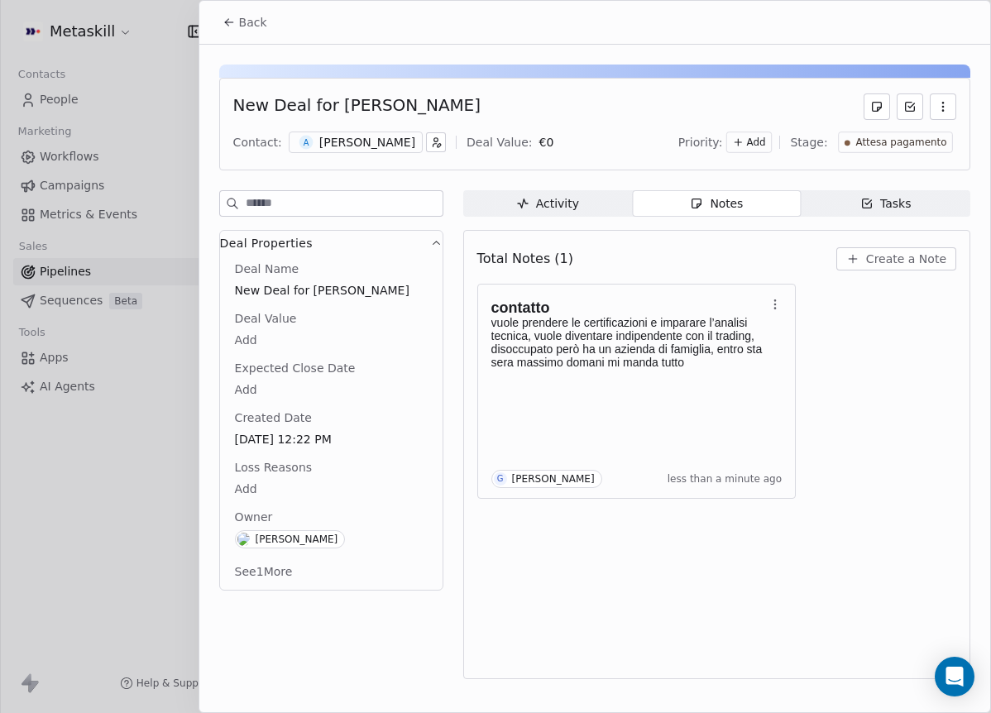
click at [251, 28] on span "Back" at bounding box center [253, 22] width 28 height 17
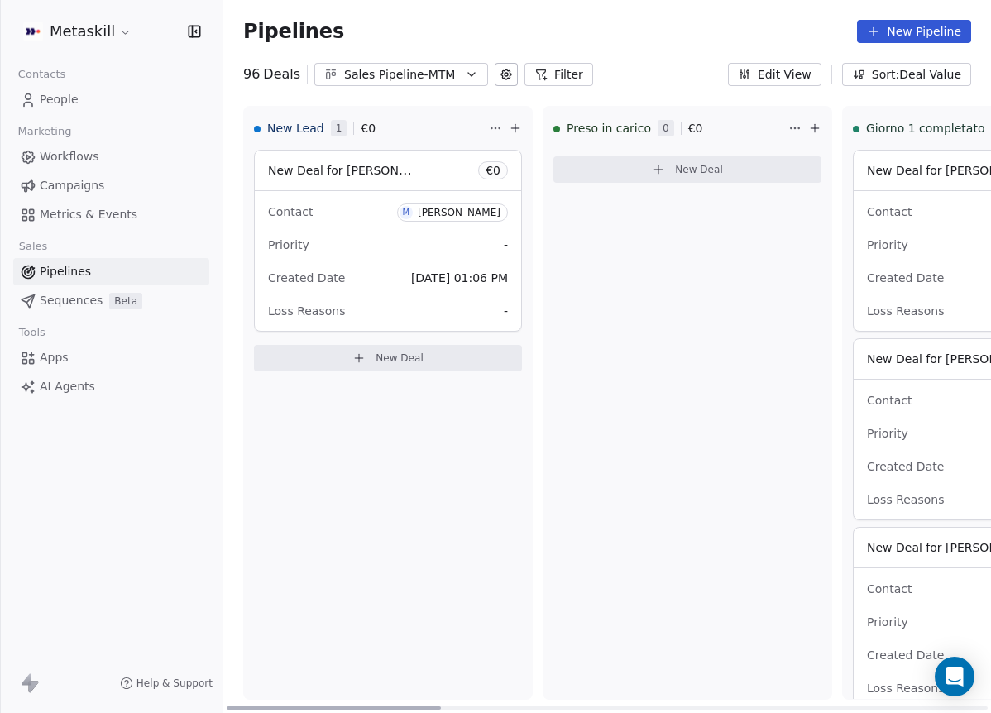
click at [398, 705] on div "New Lead 1 € 0 New Deal for [PERSON_NAME] € 0 Contact M Marouane Bayadi Priorit…" at bounding box center [606, 409] width 767 height 607
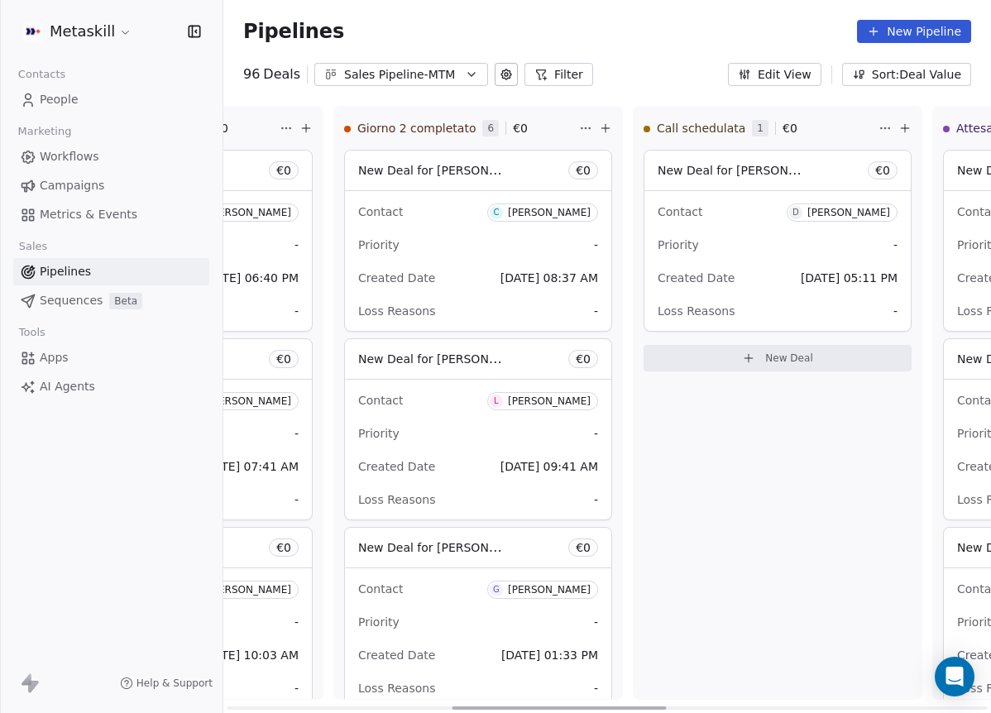
drag, startPoint x: 399, startPoint y: 706, endPoint x: 572, endPoint y: 461, distance: 300.8
click at [626, 706] on div at bounding box center [559, 707] width 214 height 3
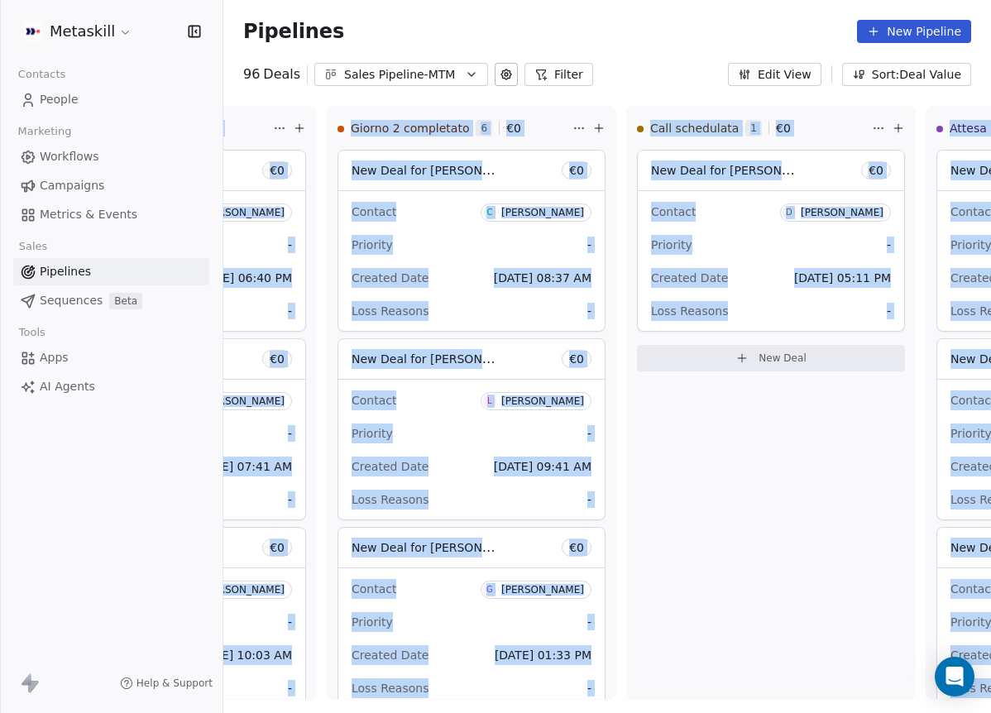
click at [394, 70] on div "Sales Pipeline-MTM" at bounding box center [401, 74] width 114 height 17
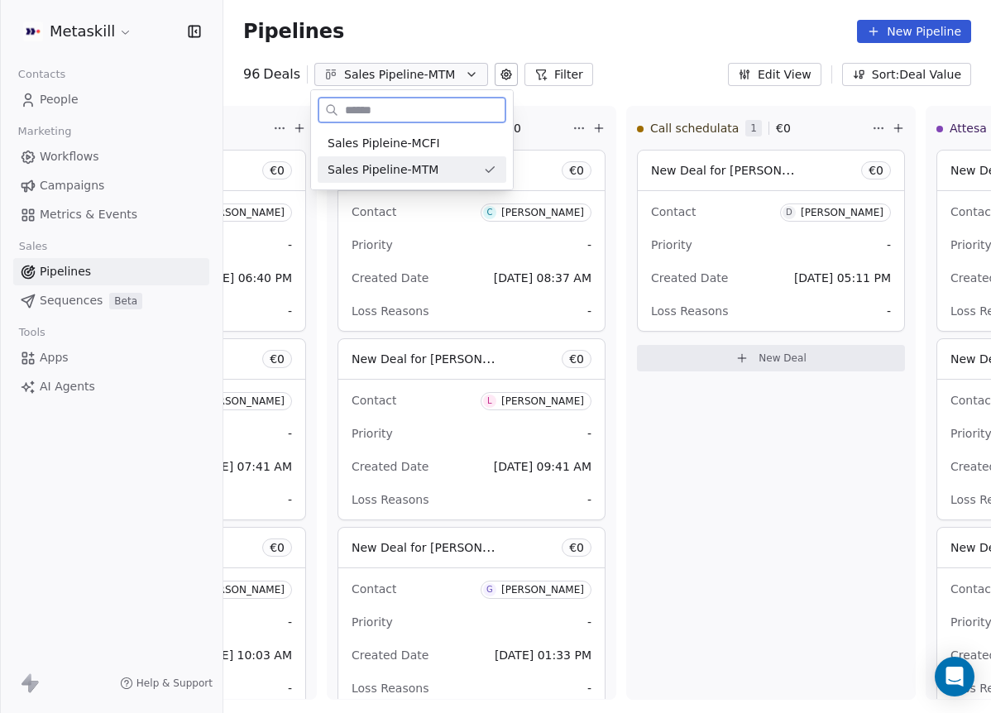
click at [422, 169] on span "Sales Pipeline-MTM" at bounding box center [382, 169] width 111 height 17
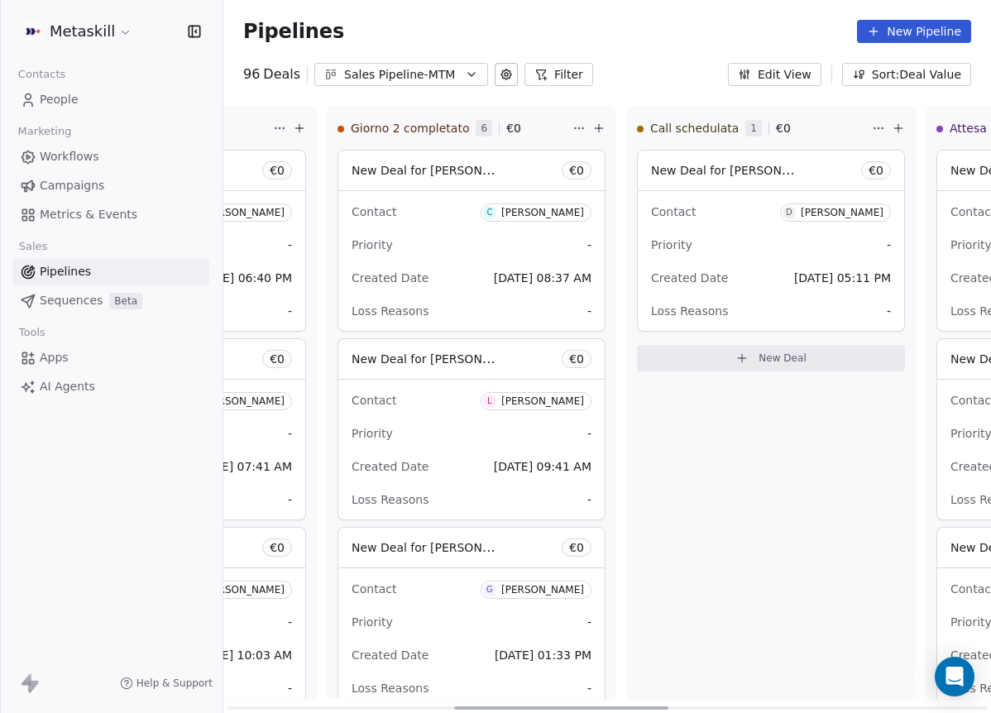
click at [432, 80] on div "Sales Pipeline-MTM" at bounding box center [401, 74] width 114 height 17
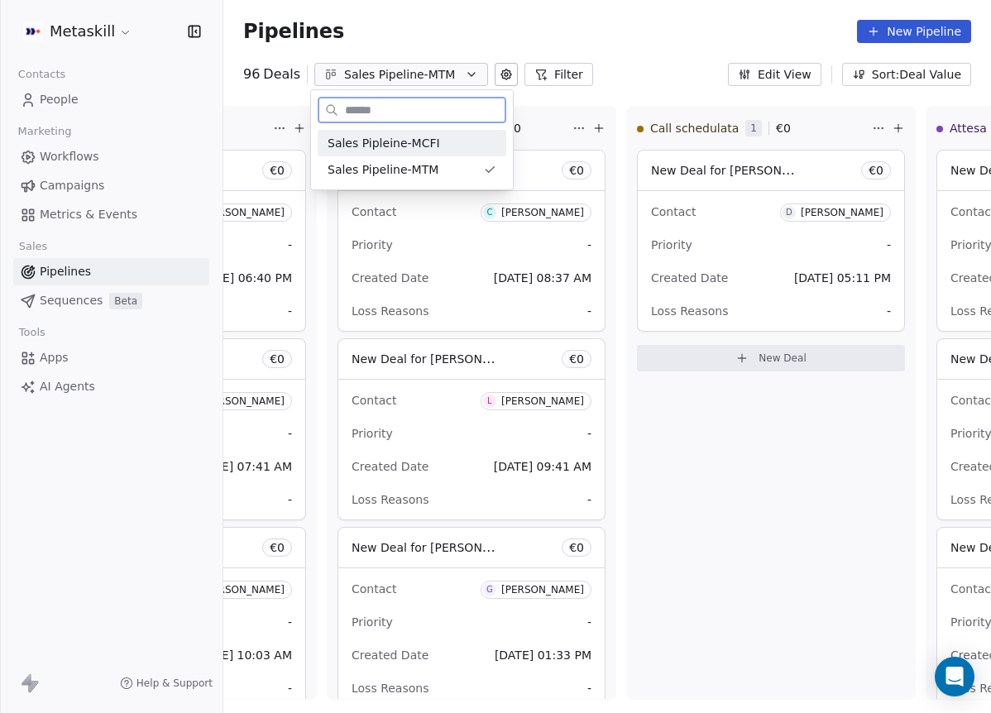
click at [436, 135] on div "Sales Pipleine-MCFI" at bounding box center [411, 143] width 169 height 17
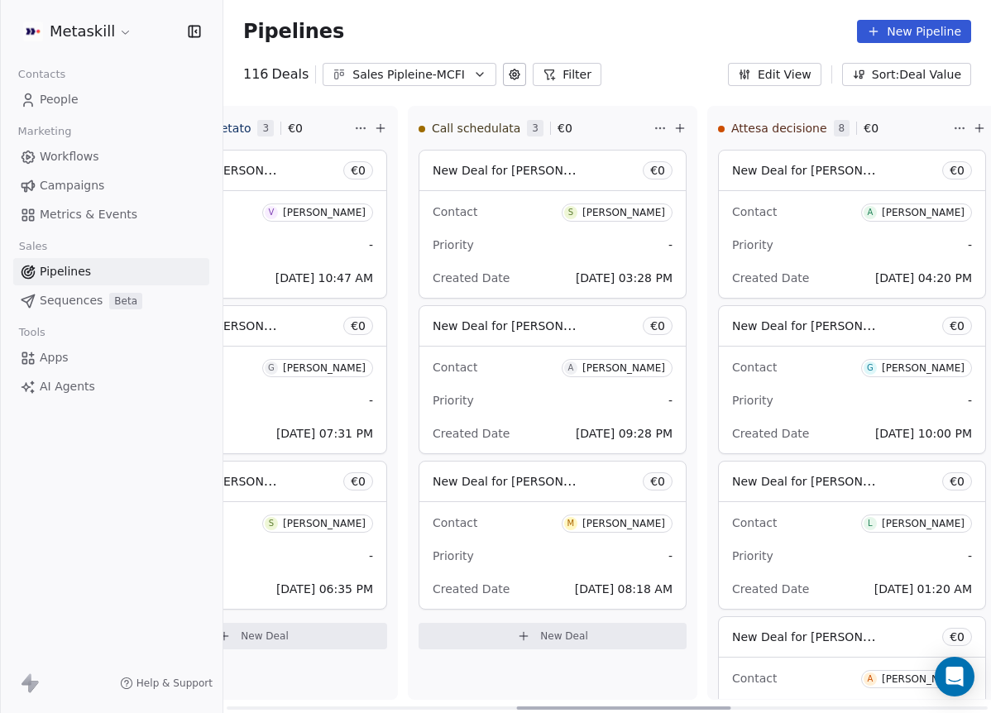
scroll to position [0, 1009]
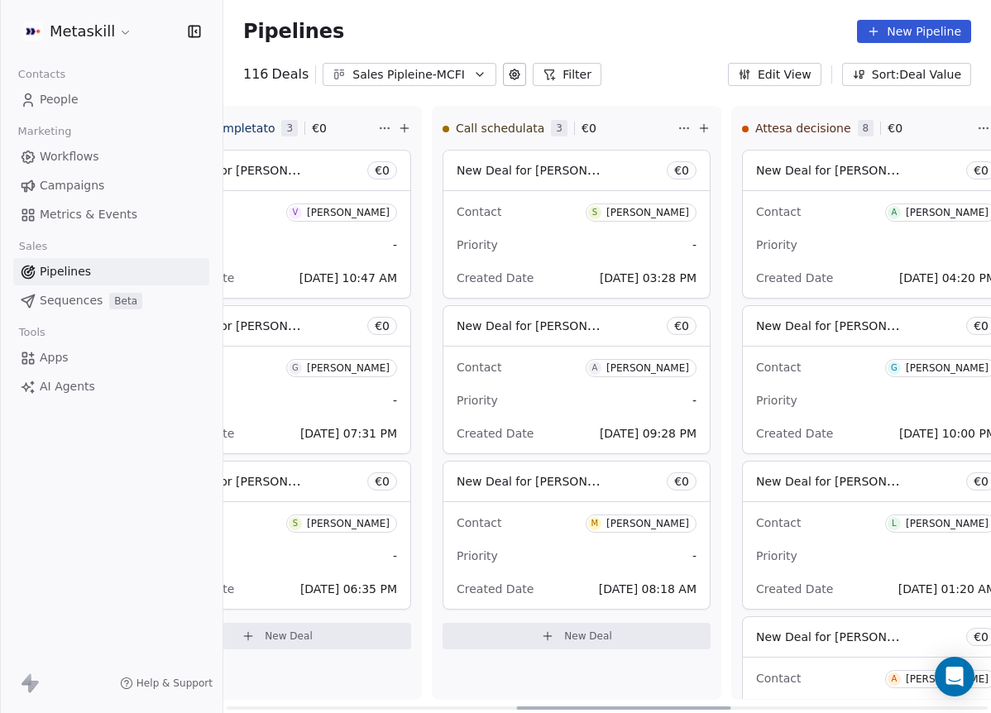
drag, startPoint x: 413, startPoint y: 705, endPoint x: 694, endPoint y: 687, distance: 281.7
click at [694, 706] on div at bounding box center [624, 707] width 214 height 3
click at [664, 213] on div "[PERSON_NAME]" at bounding box center [647, 213] width 83 height 12
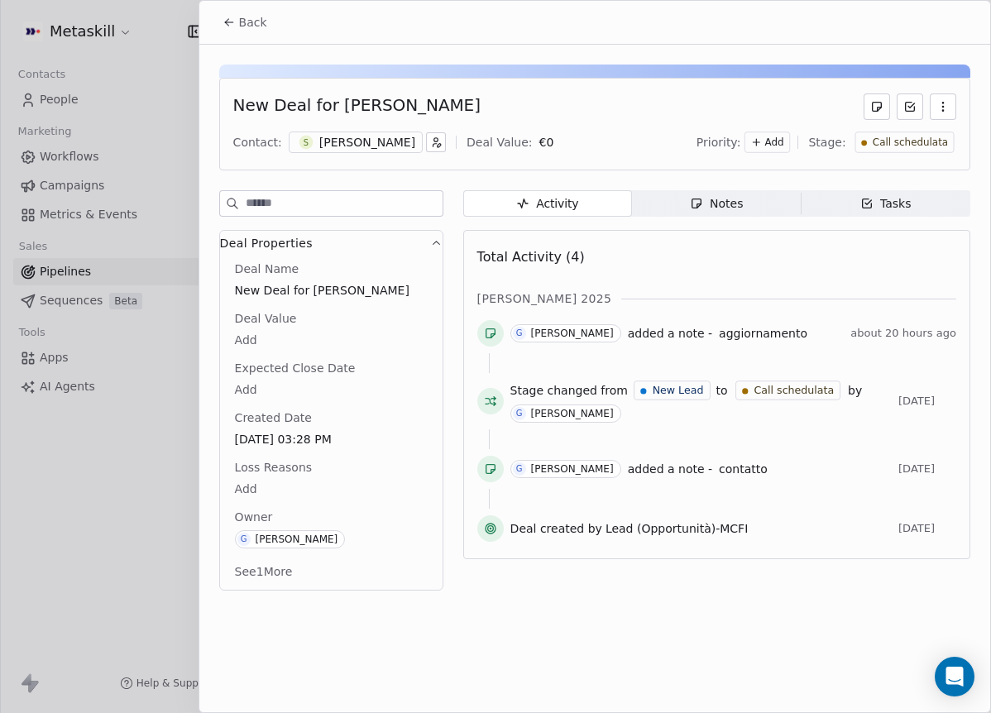
click at [374, 131] on div "Contact: S [PERSON_NAME] Deal Value: € 0 Priority: Add Stage: Call schedulata" at bounding box center [594, 142] width 723 height 25
click at [336, 139] on div "[PERSON_NAME]" at bounding box center [367, 142] width 96 height 17
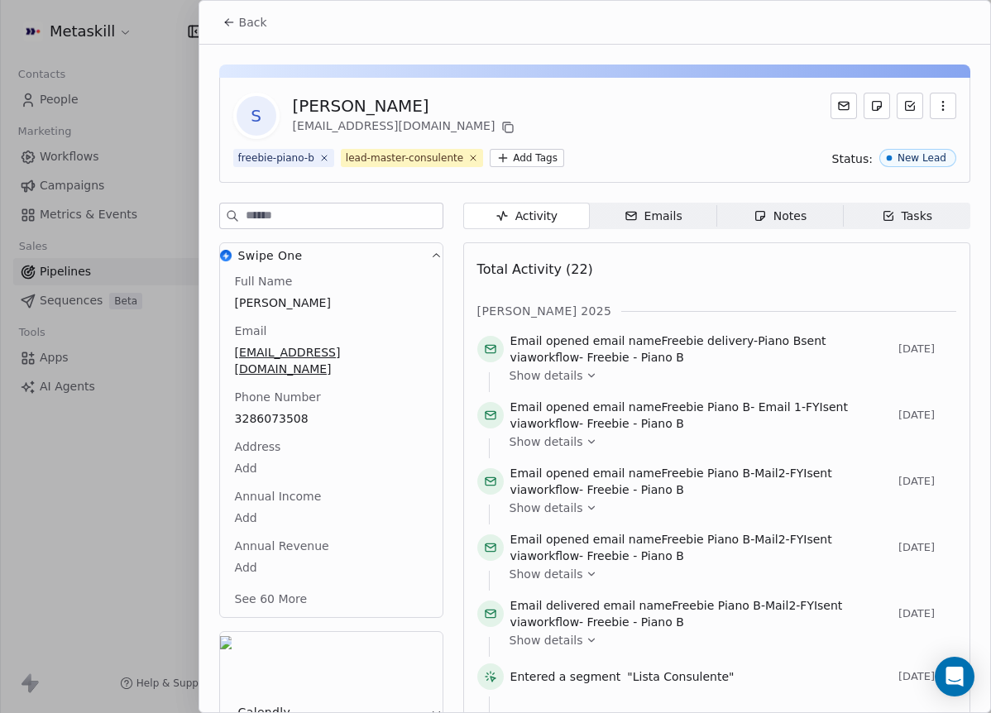
scroll to position [46, 0]
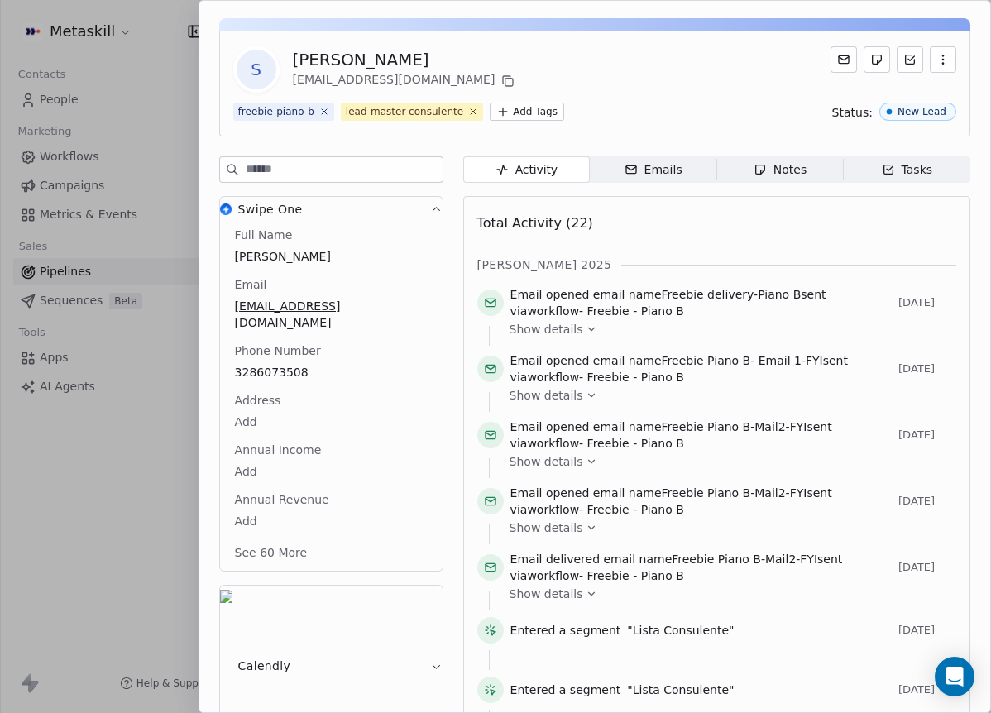
click at [838, 256] on div "[PERSON_NAME] 2025" at bounding box center [716, 264] width 479 height 17
click at [743, 174] on span "Notes Notes" at bounding box center [779, 169] width 127 height 26
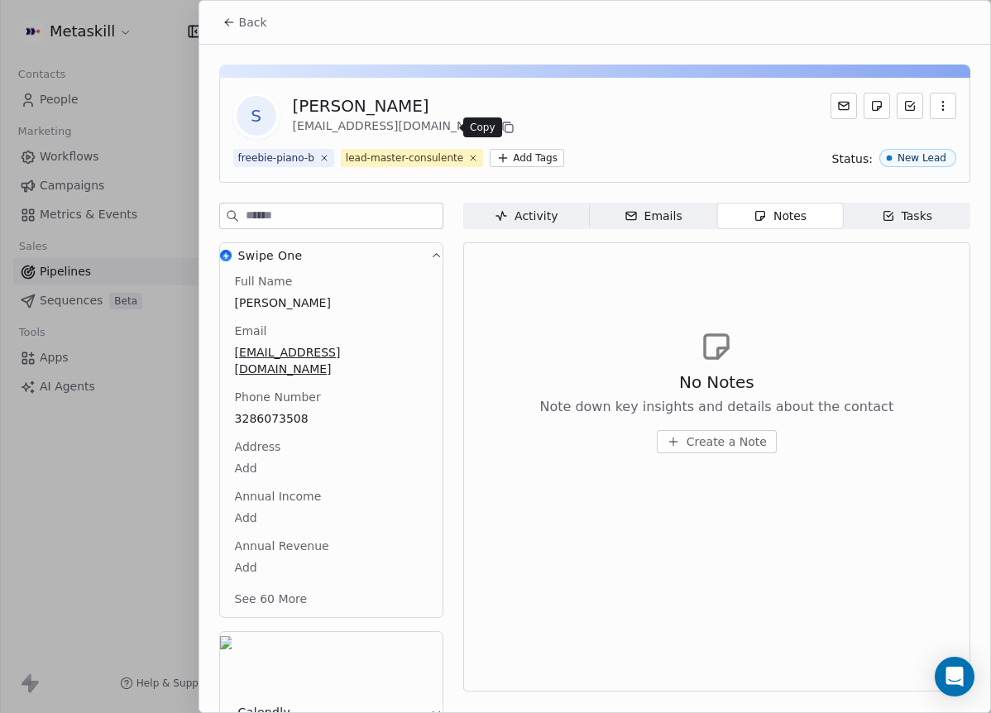
click at [503, 130] on icon at bounding box center [506, 125] width 7 height 7
click at [265, 22] on button "Back" at bounding box center [245, 22] width 64 height 30
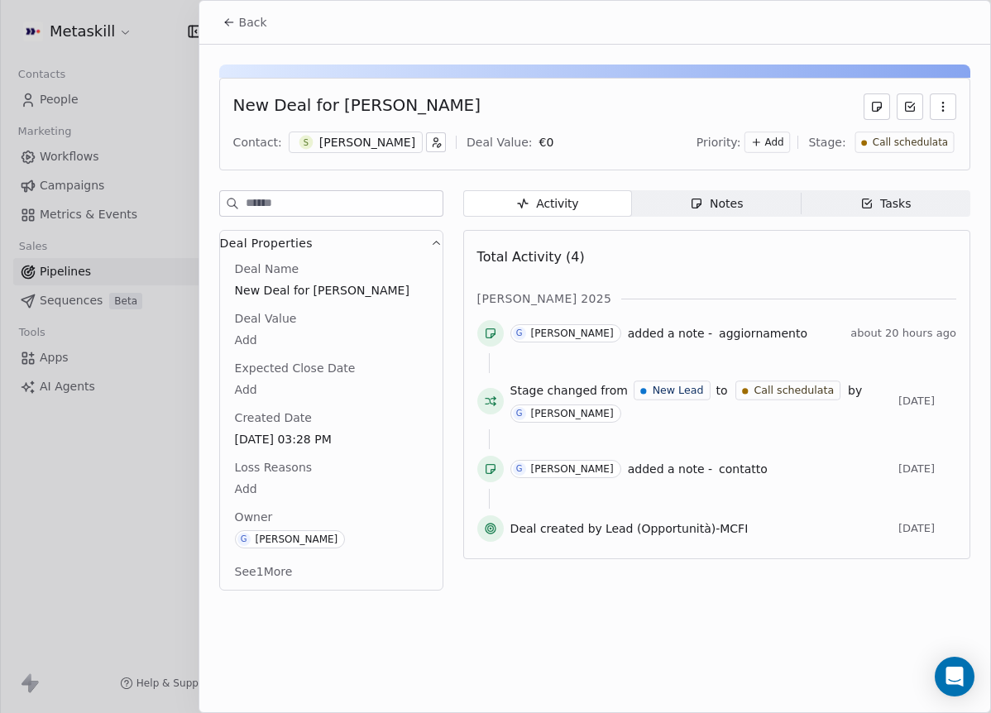
click at [695, 210] on div "Notes" at bounding box center [716, 203] width 53 height 17
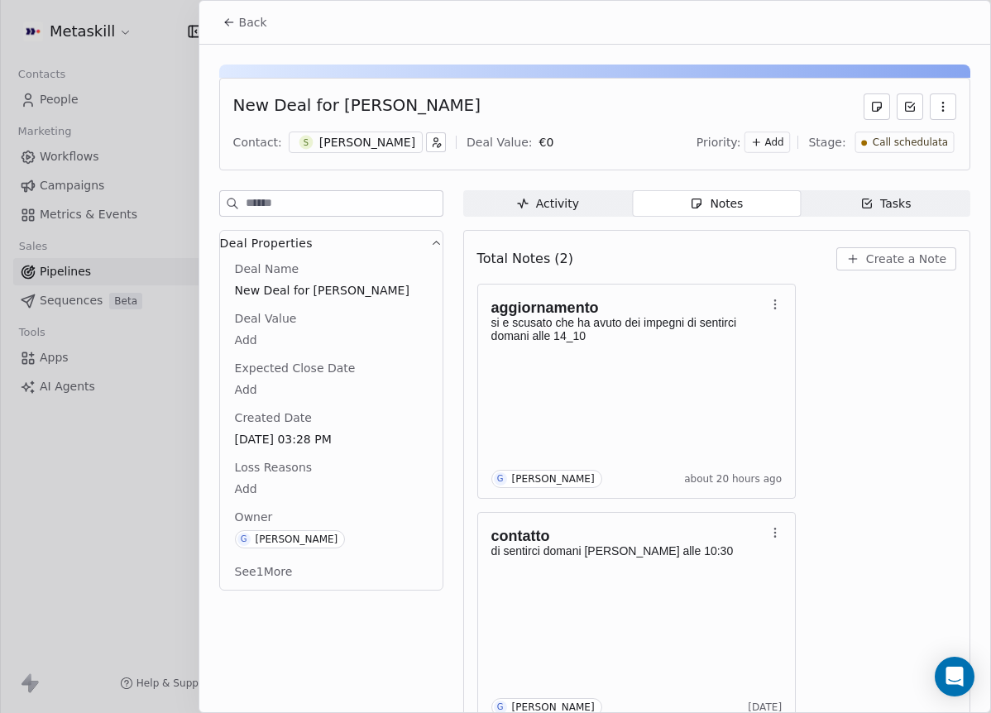
click at [869, 263] on span "Create a Note" at bounding box center [906, 259] width 80 height 17
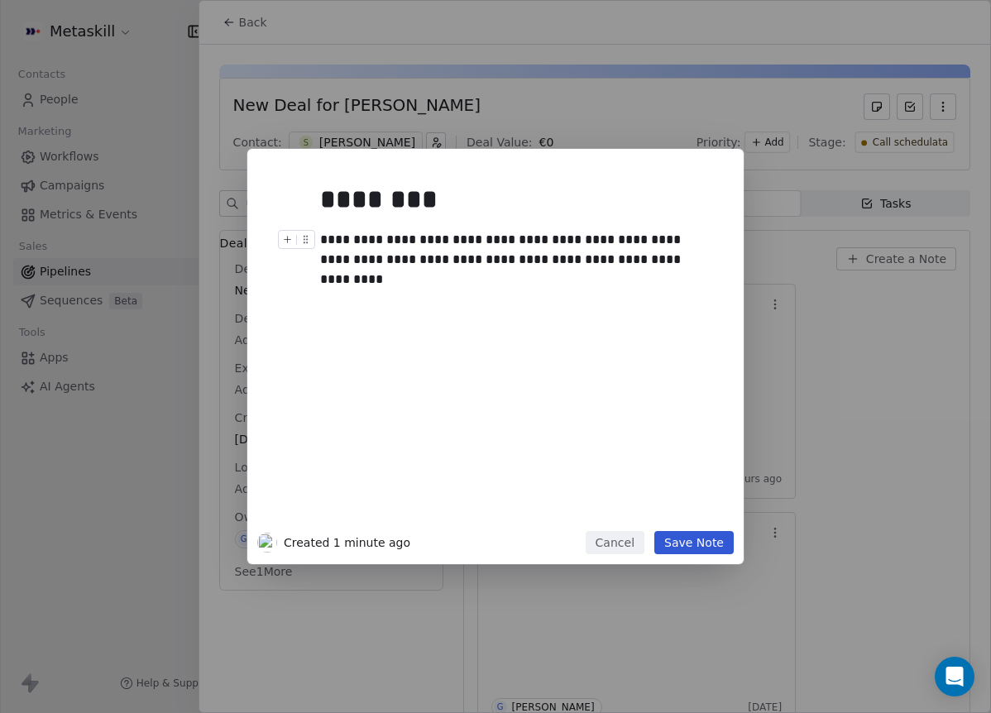
click at [337, 259] on div "**********" at bounding box center [514, 250] width 388 height 40
click at [641, 256] on div "**********" at bounding box center [514, 250] width 388 height 40
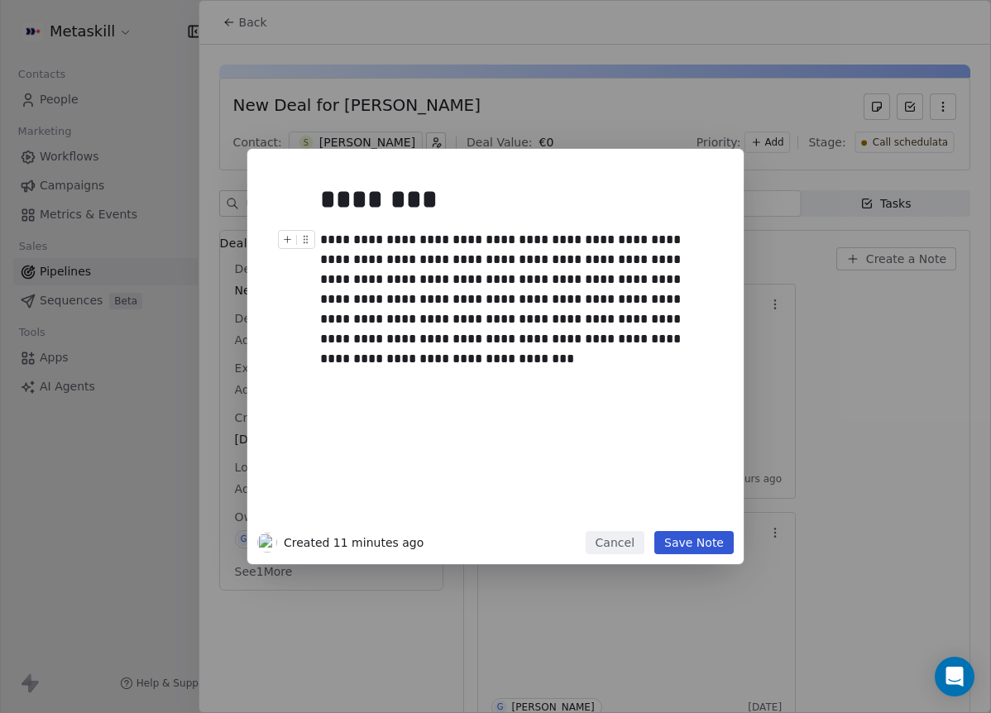
click at [362, 318] on div "**********" at bounding box center [514, 289] width 388 height 119
click at [406, 316] on div "**********" at bounding box center [514, 289] width 388 height 119
click at [673, 298] on div "**********" at bounding box center [514, 289] width 388 height 119
click at [716, 547] on button "Save Note" at bounding box center [693, 542] width 79 height 23
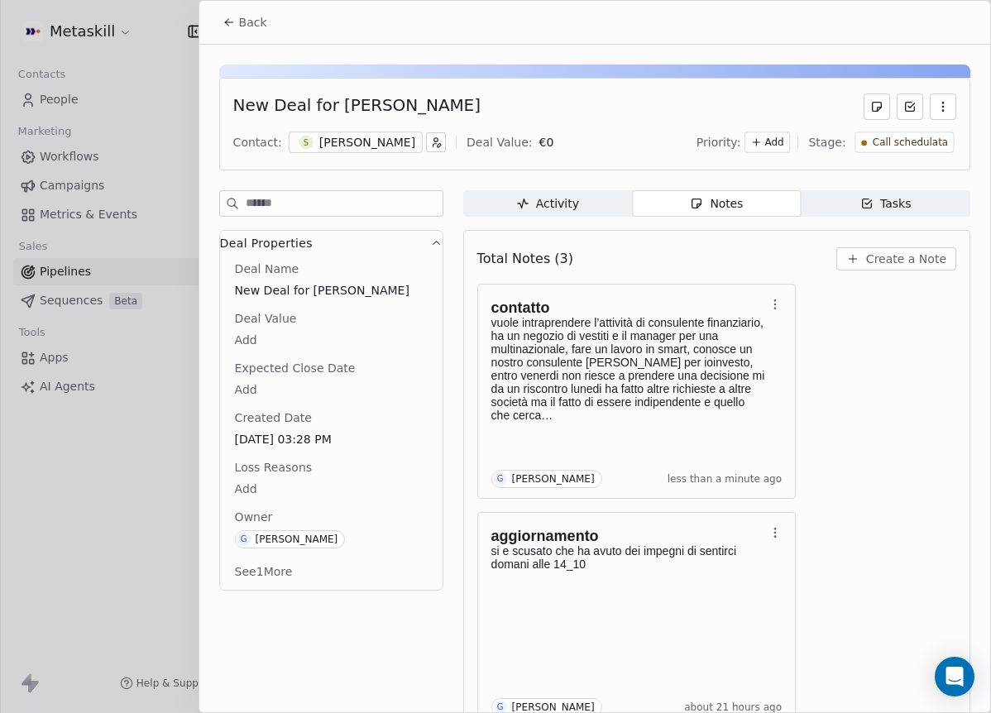
click at [895, 146] on span "Call schedulata" at bounding box center [909, 143] width 75 height 14
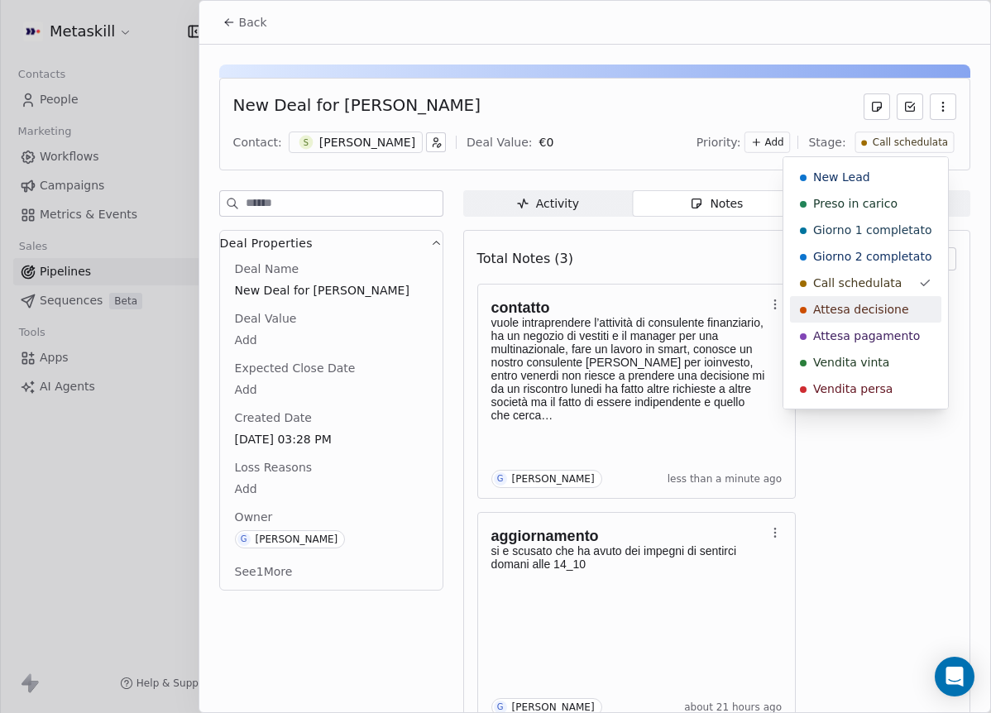
click at [900, 308] on span "Attesa decisione" at bounding box center [861, 309] width 96 height 17
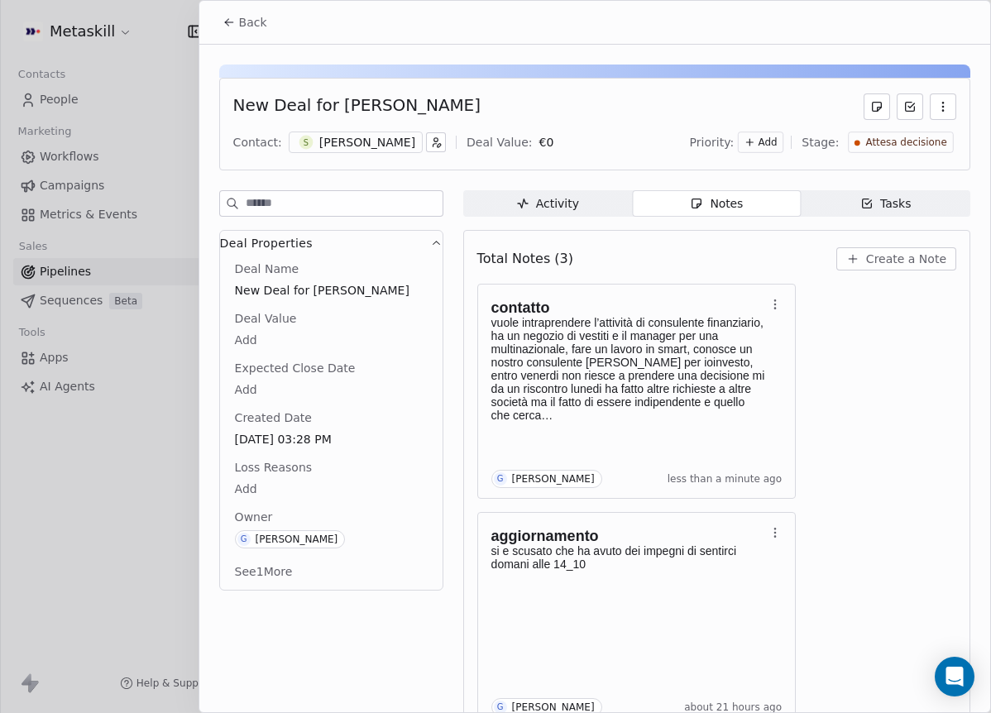
click at [275, 40] on div "Back" at bounding box center [594, 22] width 790 height 43
click at [269, 33] on button "Back" at bounding box center [245, 22] width 64 height 30
